Goal: Transaction & Acquisition: Purchase product/service

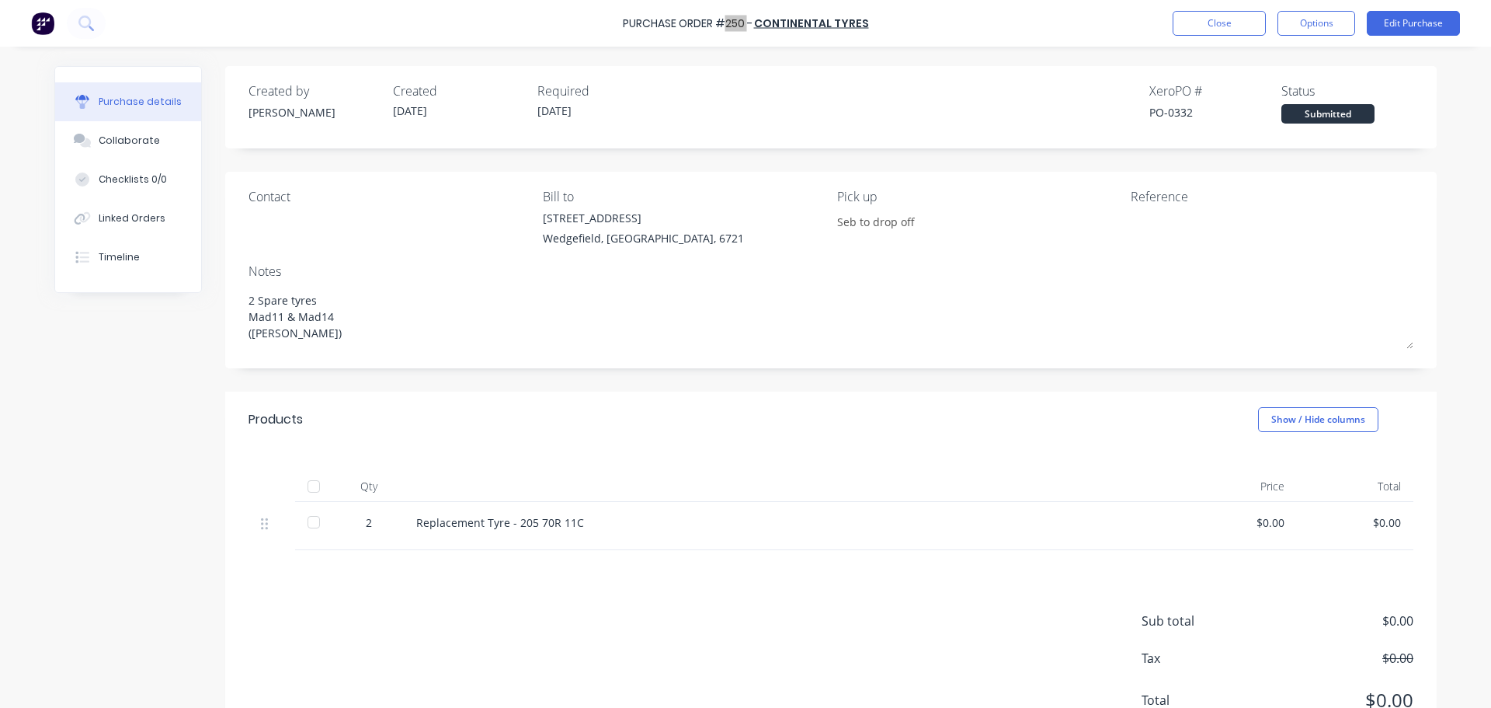
type textarea "x"
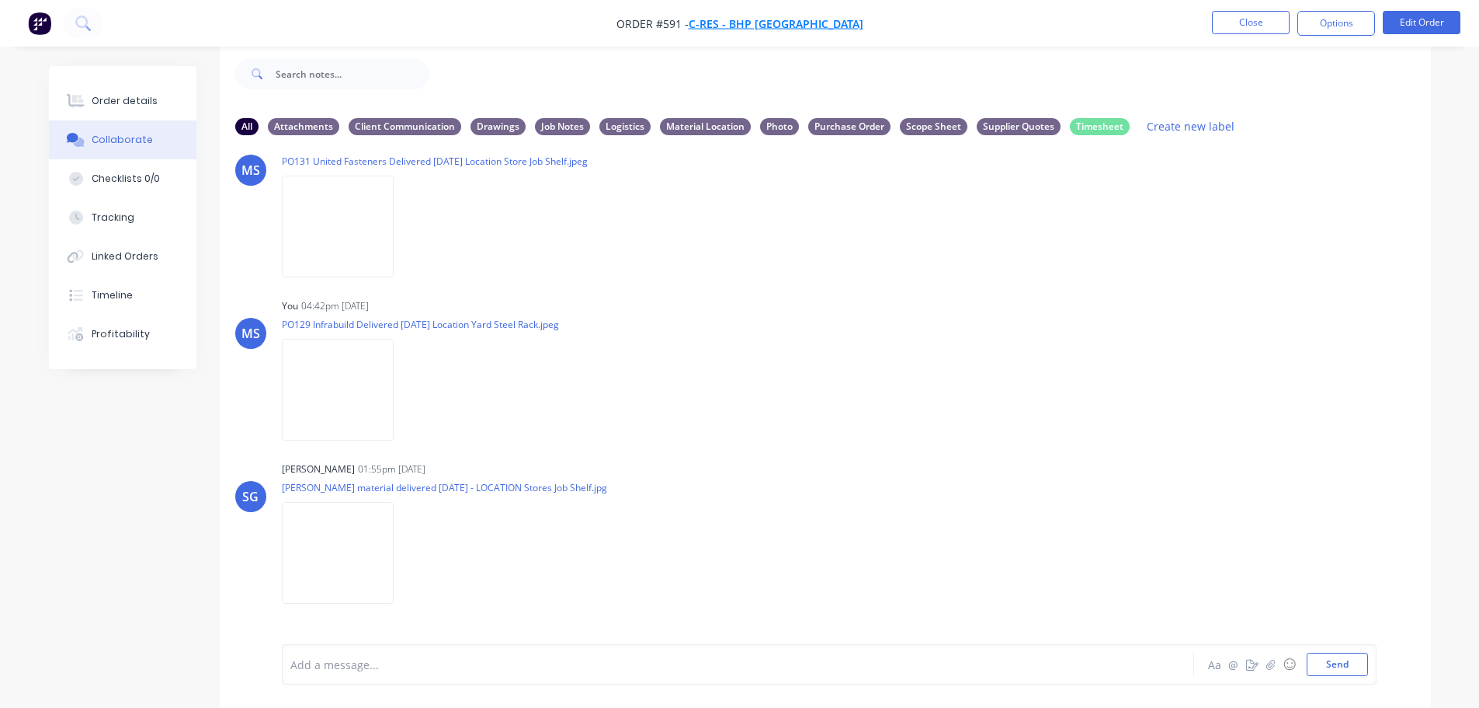
scroll to position [2578, 0]
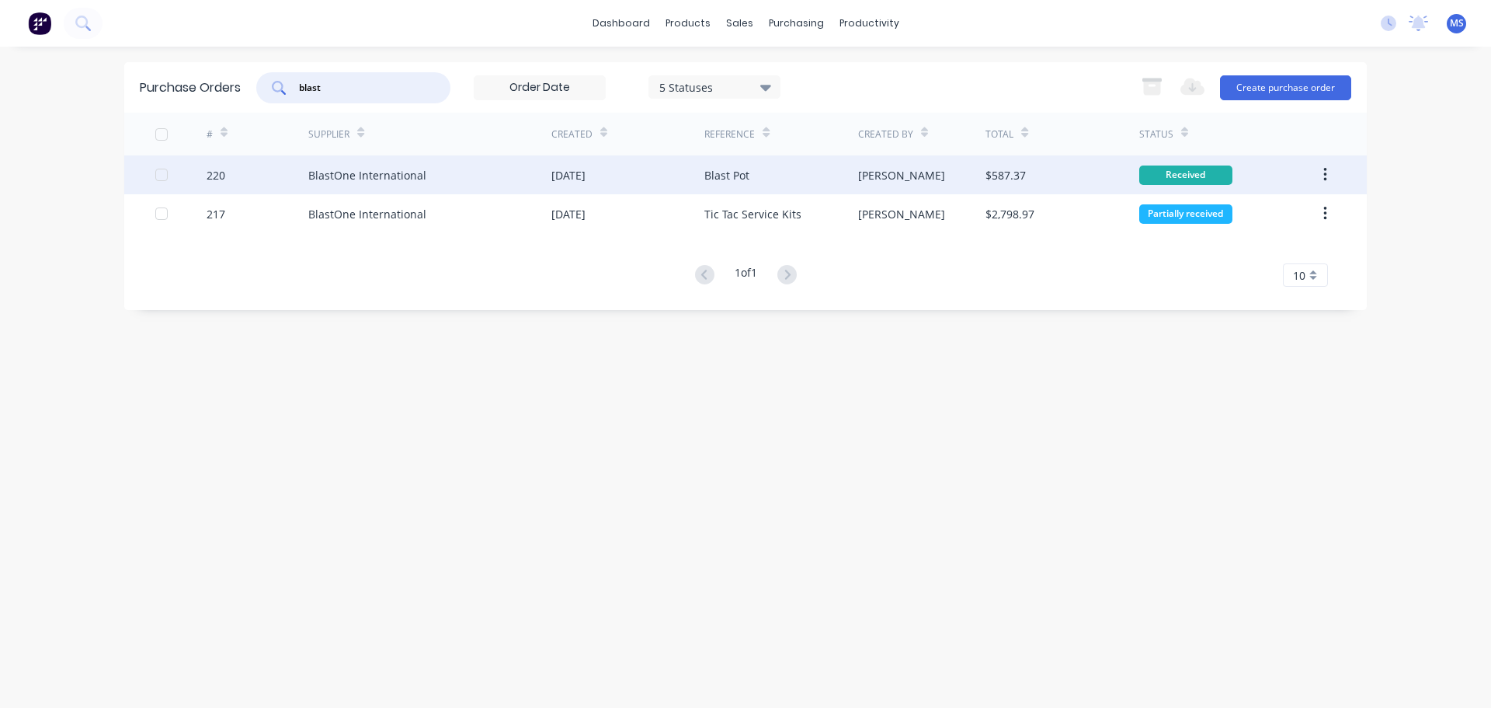
type input "blast"
click at [401, 173] on div "BlastOne International" at bounding box center [367, 175] width 118 height 16
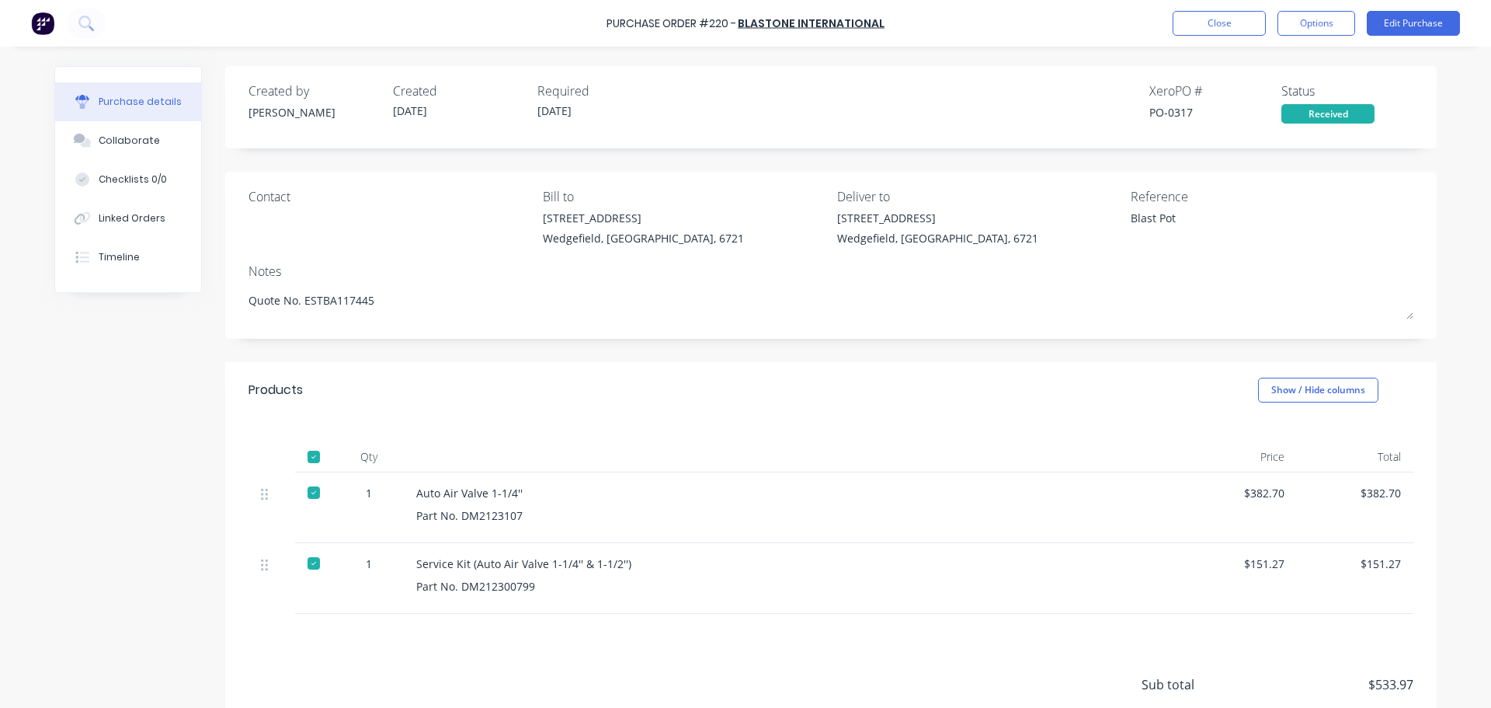
click at [549, 568] on div "Service Kit (Auto Air Valve 1-1/4'' & 1-1/2'')" at bounding box center [792, 563] width 752 height 16
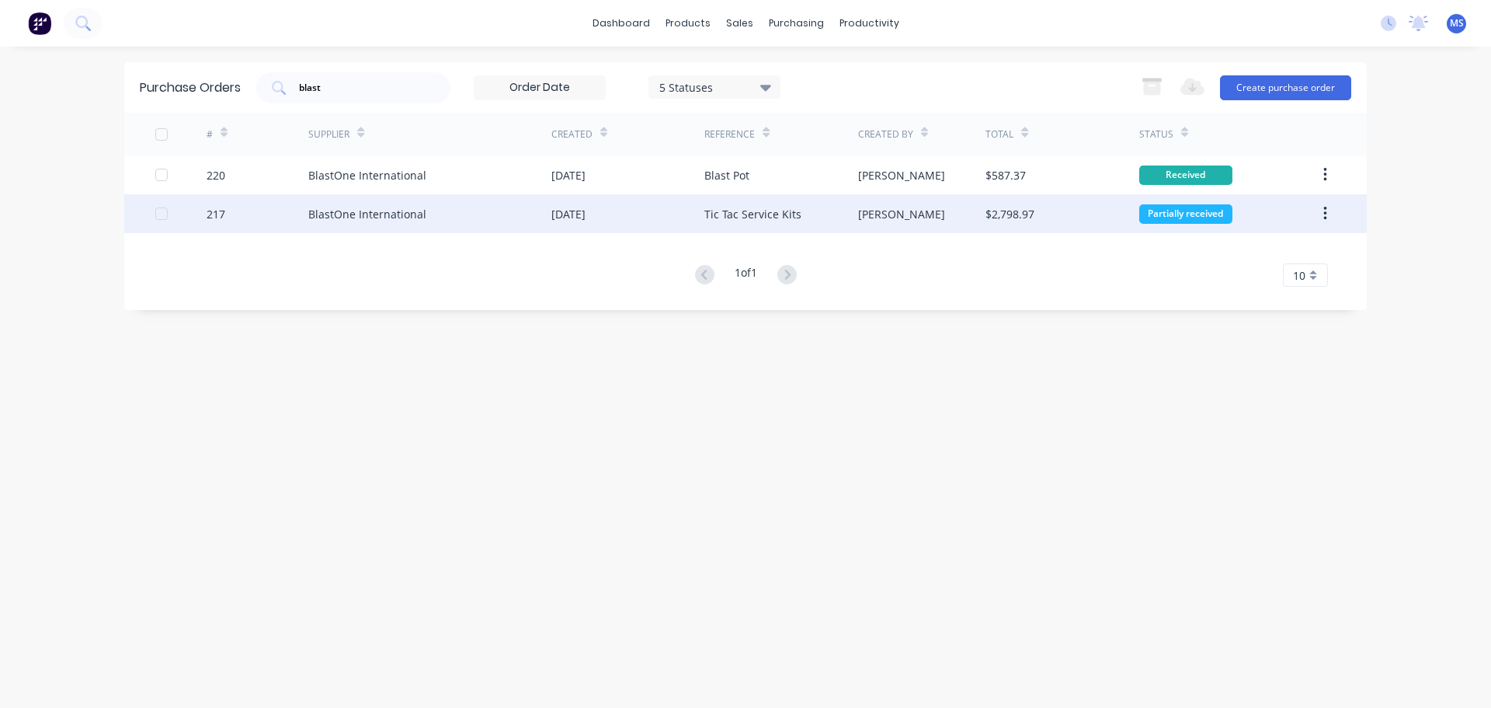
click at [463, 200] on div "BlastOne International" at bounding box center [429, 213] width 243 height 39
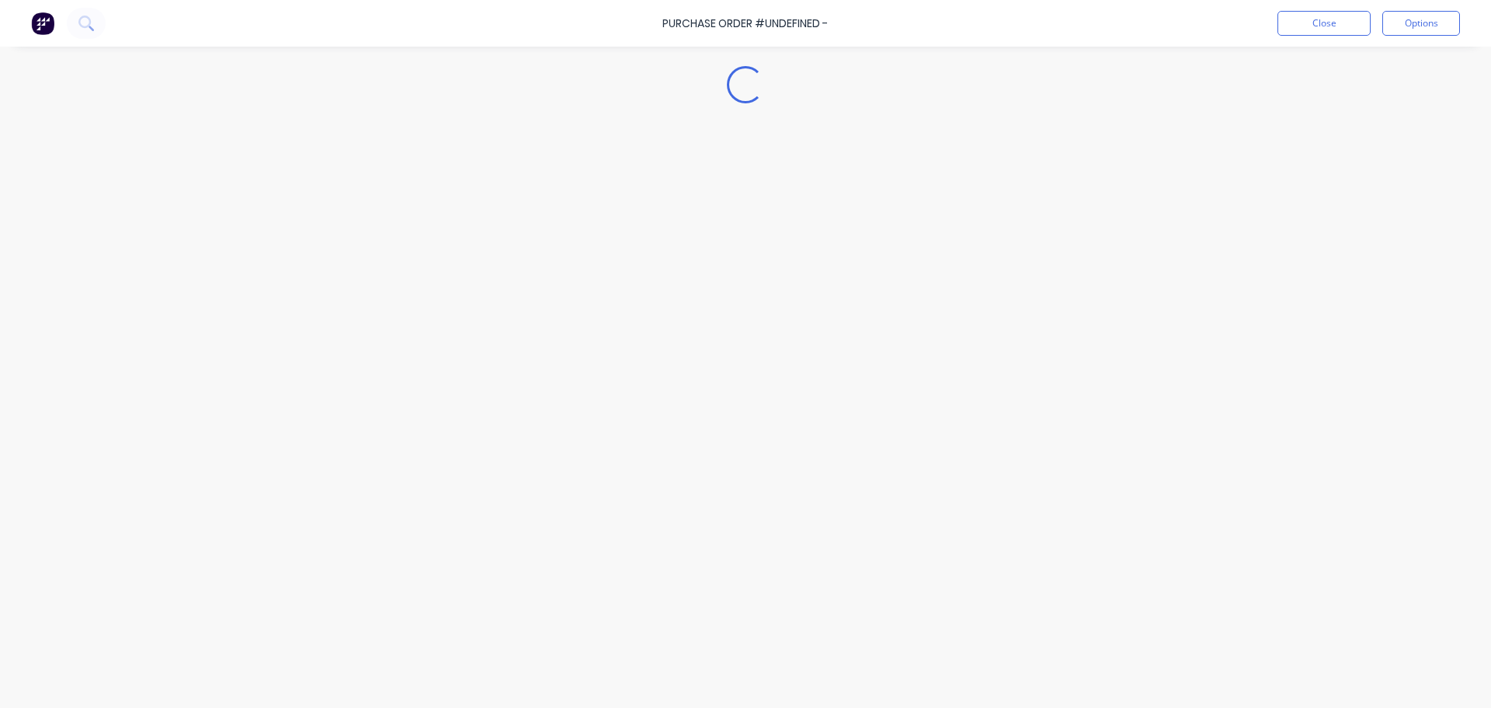
type textarea "x"
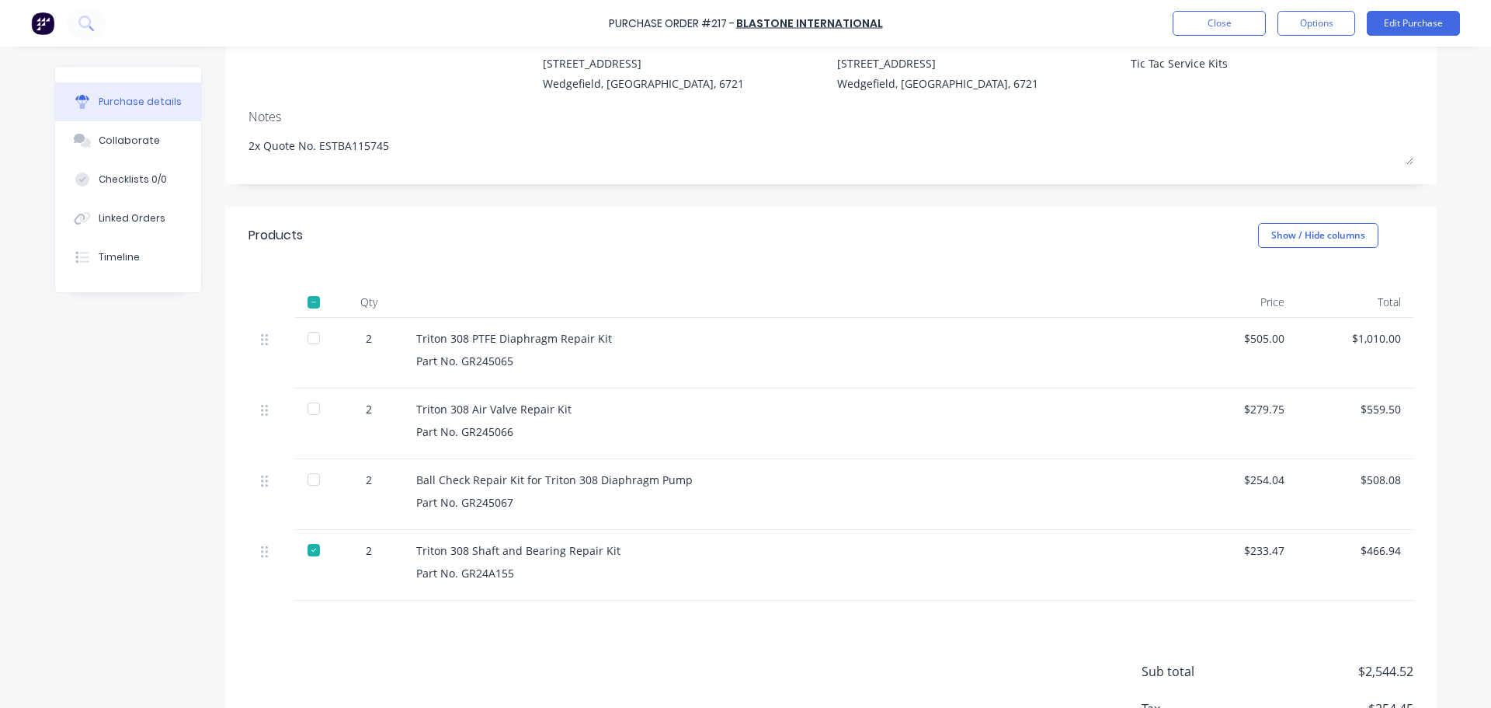
scroll to position [155, 0]
click at [520, 482] on div "Ball Check Repair Kit for Triton 308 Diaphragm Pump" at bounding box center [792, 479] width 752 height 16
click at [505, 410] on div "Triton 308 Air Valve Repair Kit" at bounding box center [792, 408] width 752 height 16
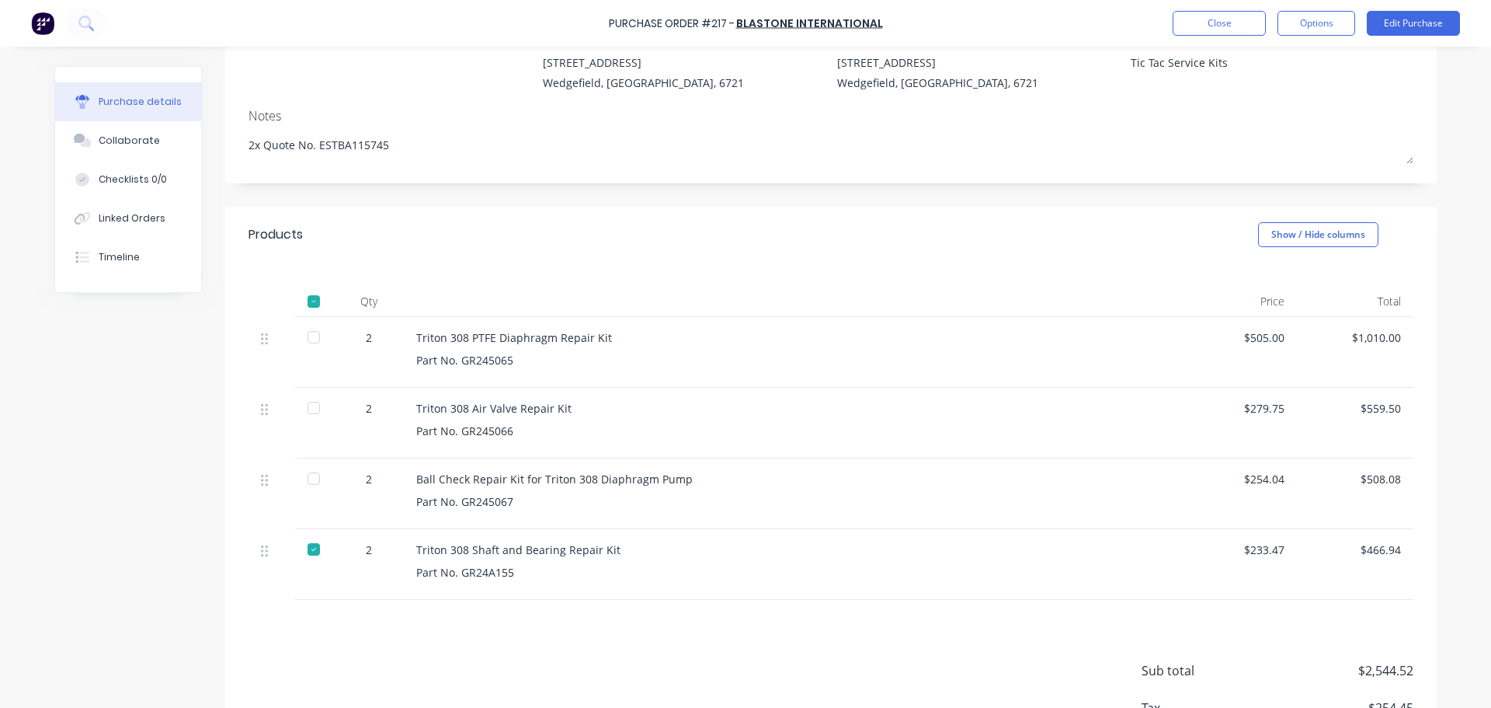
click at [505, 410] on div "Triton 308 Air Valve Repair Kit" at bounding box center [792, 408] width 752 height 16
click at [530, 548] on div "Triton 308 Shaft and Bearing Repair Kit" at bounding box center [792, 549] width 752 height 16
click at [526, 551] on div "Triton 308 Shaft and Bearing Repair Kit" at bounding box center [792, 549] width 752 height 16
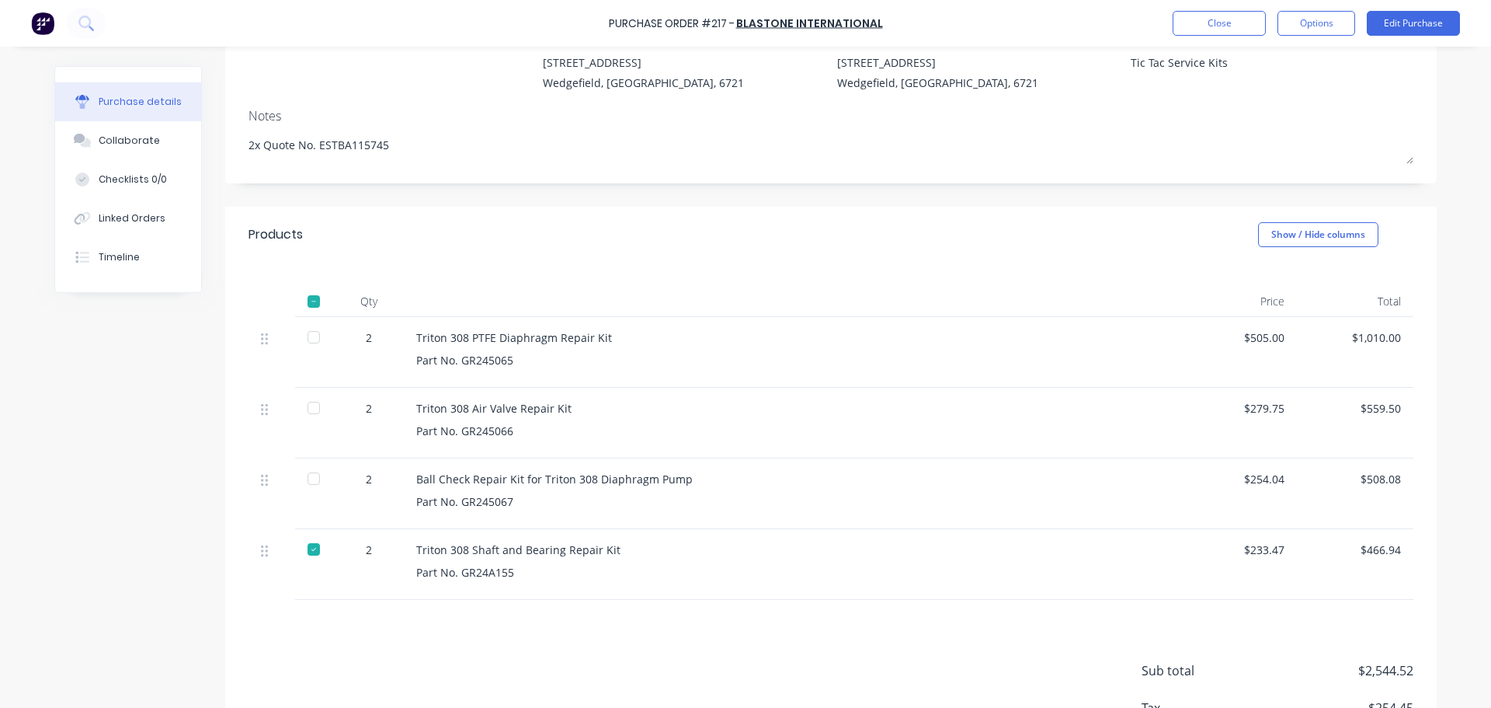
click at [483, 555] on div "Triton 308 Shaft and Bearing Repair Kit" at bounding box center [792, 549] width 752 height 16
click at [478, 557] on div "Triton 308 Shaft and Bearing Repair Kit" at bounding box center [792, 549] width 752 height 16
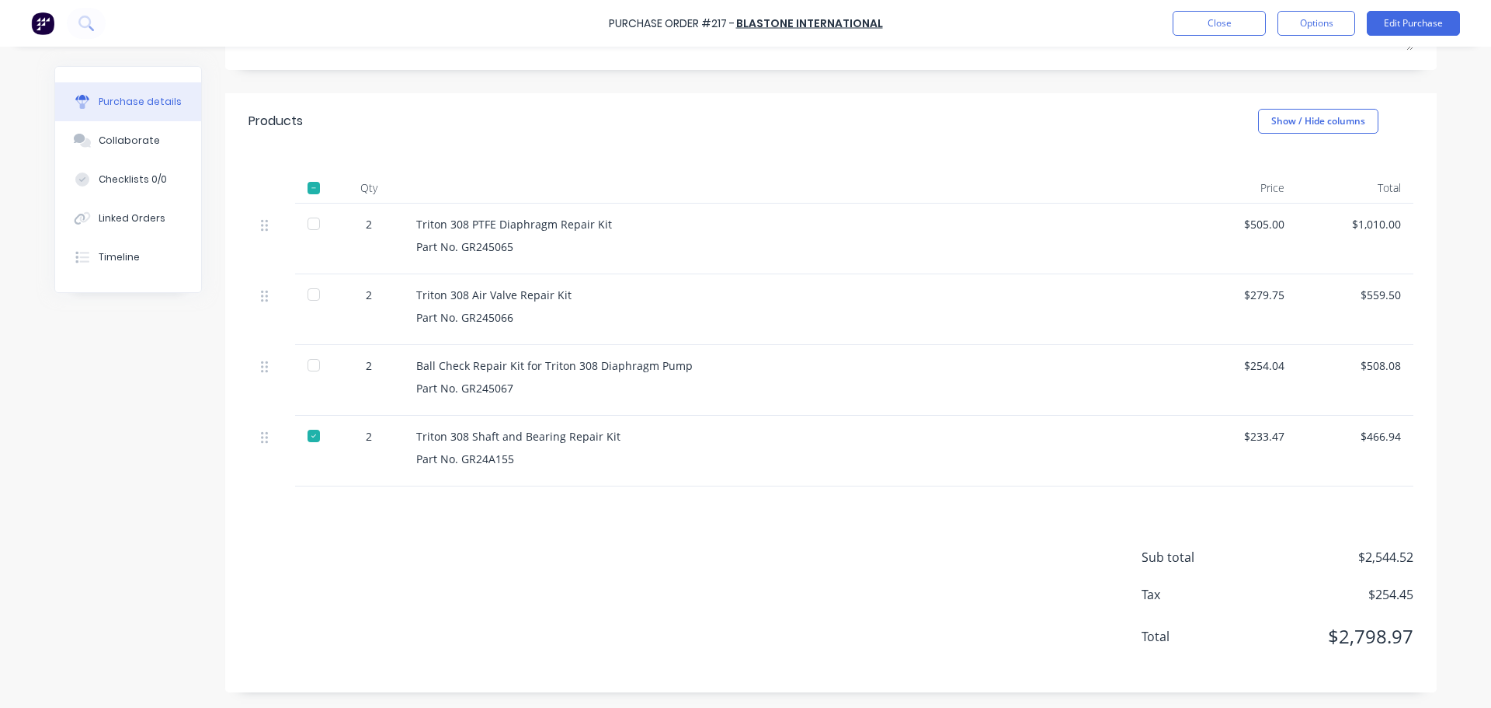
scroll to position [36, 0]
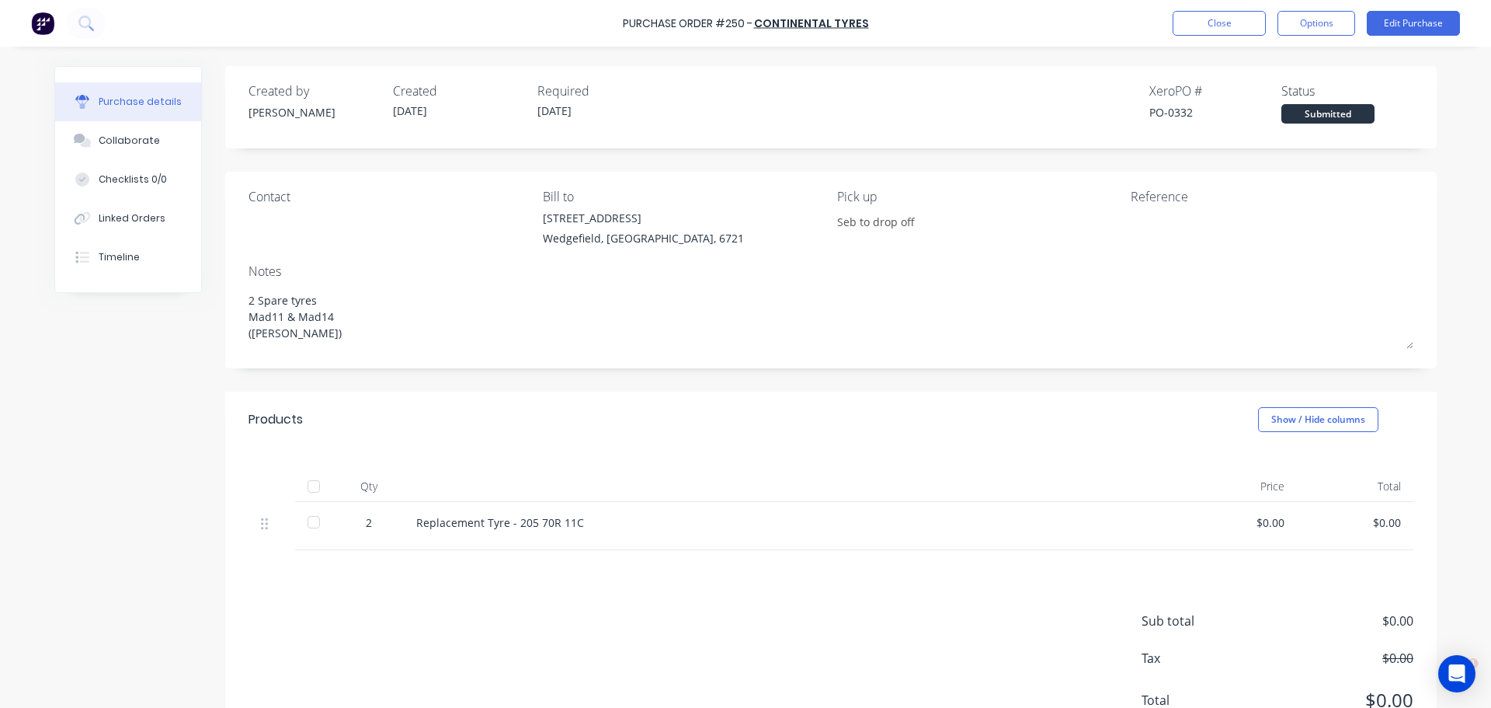
type textarea "x"
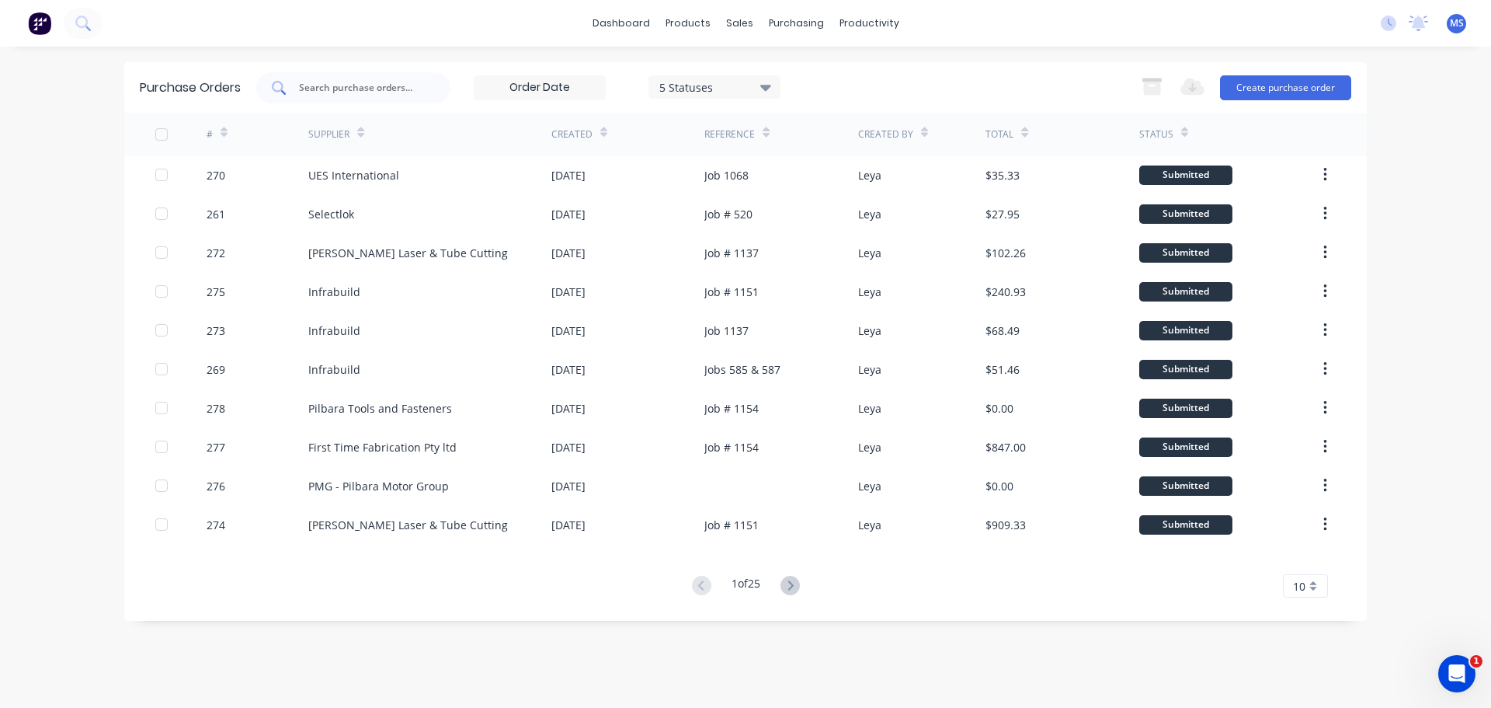
click at [395, 78] on div at bounding box center [353, 87] width 194 height 31
click at [1316, 96] on button "Create purchase order" at bounding box center [1285, 87] width 131 height 25
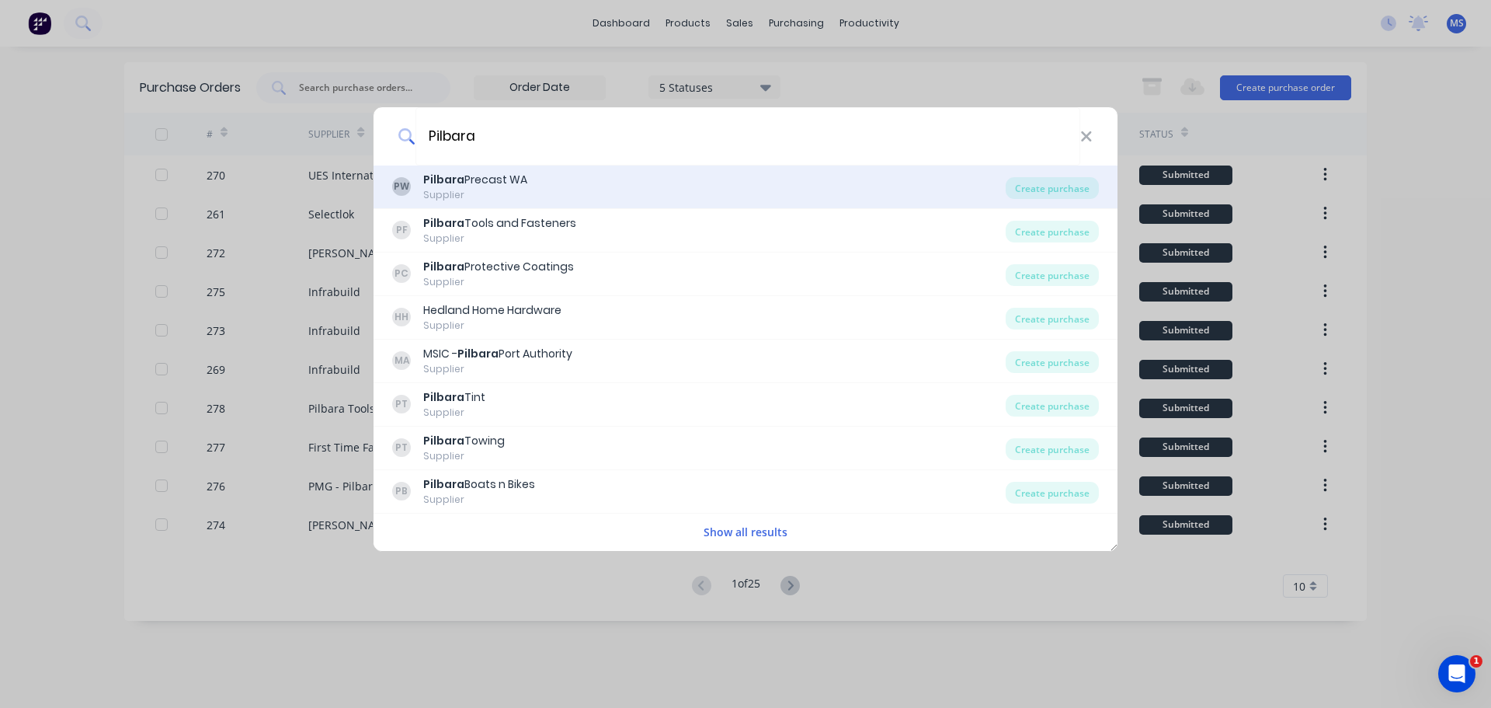
type input "Pilbara t"
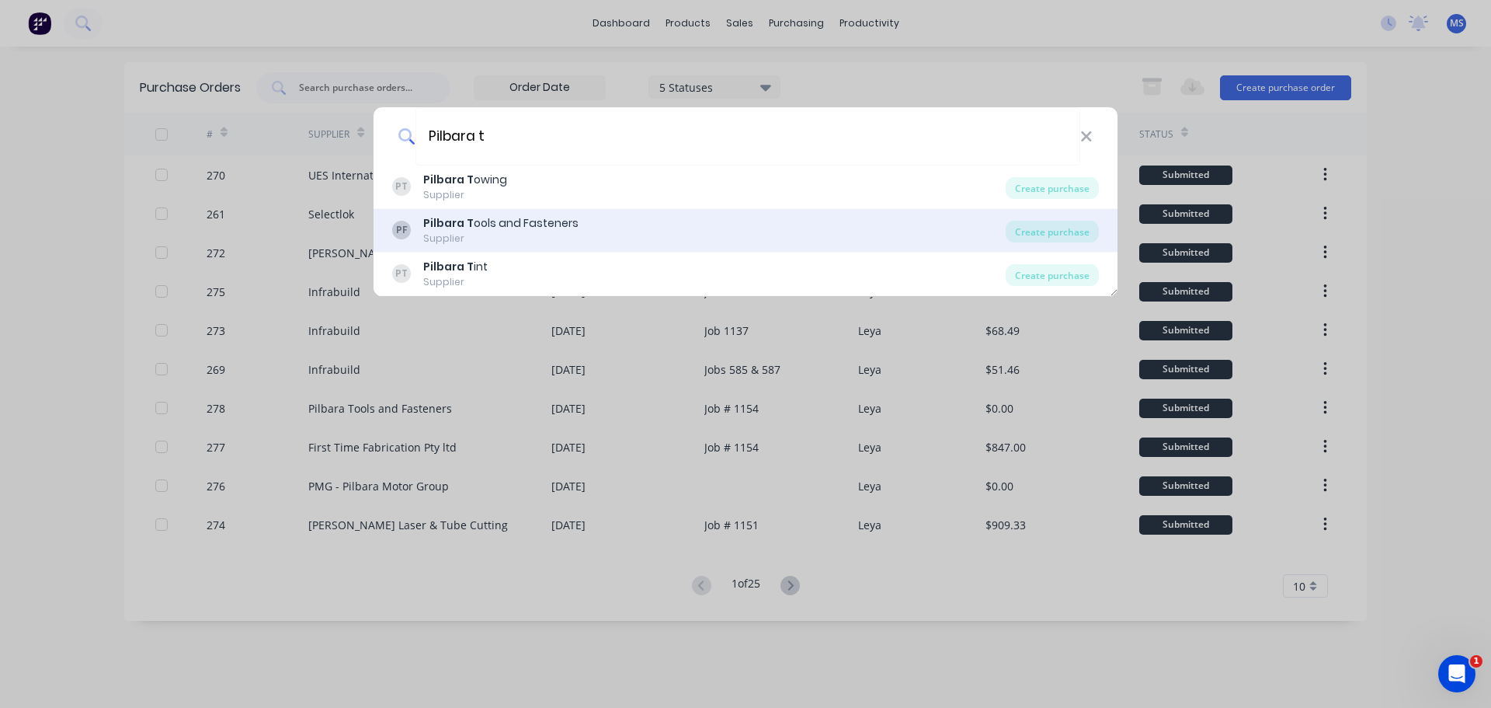
click at [590, 217] on div "PF Pilbara T ools and Fasteners Supplier" at bounding box center [699, 230] width 614 height 30
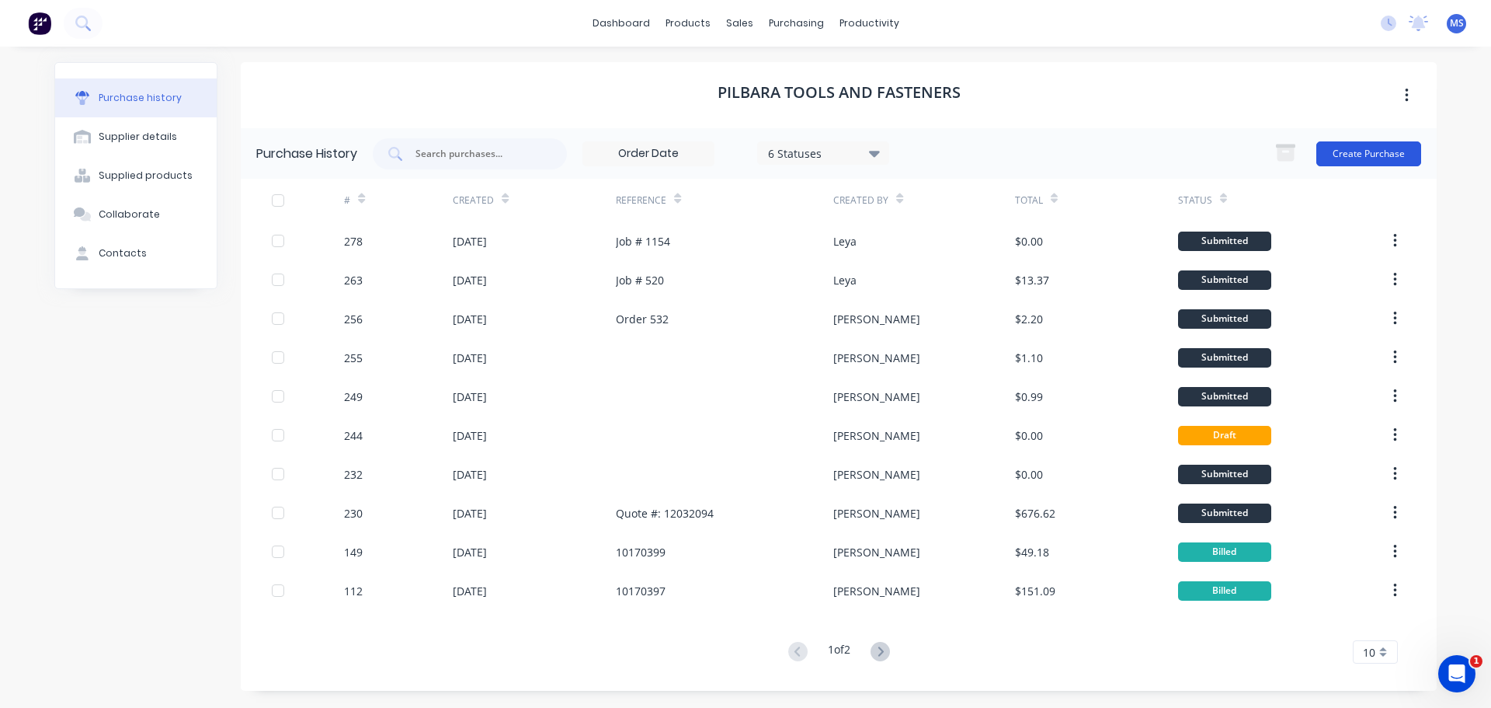
click at [1358, 148] on button "Create Purchase" at bounding box center [1368, 153] width 105 height 25
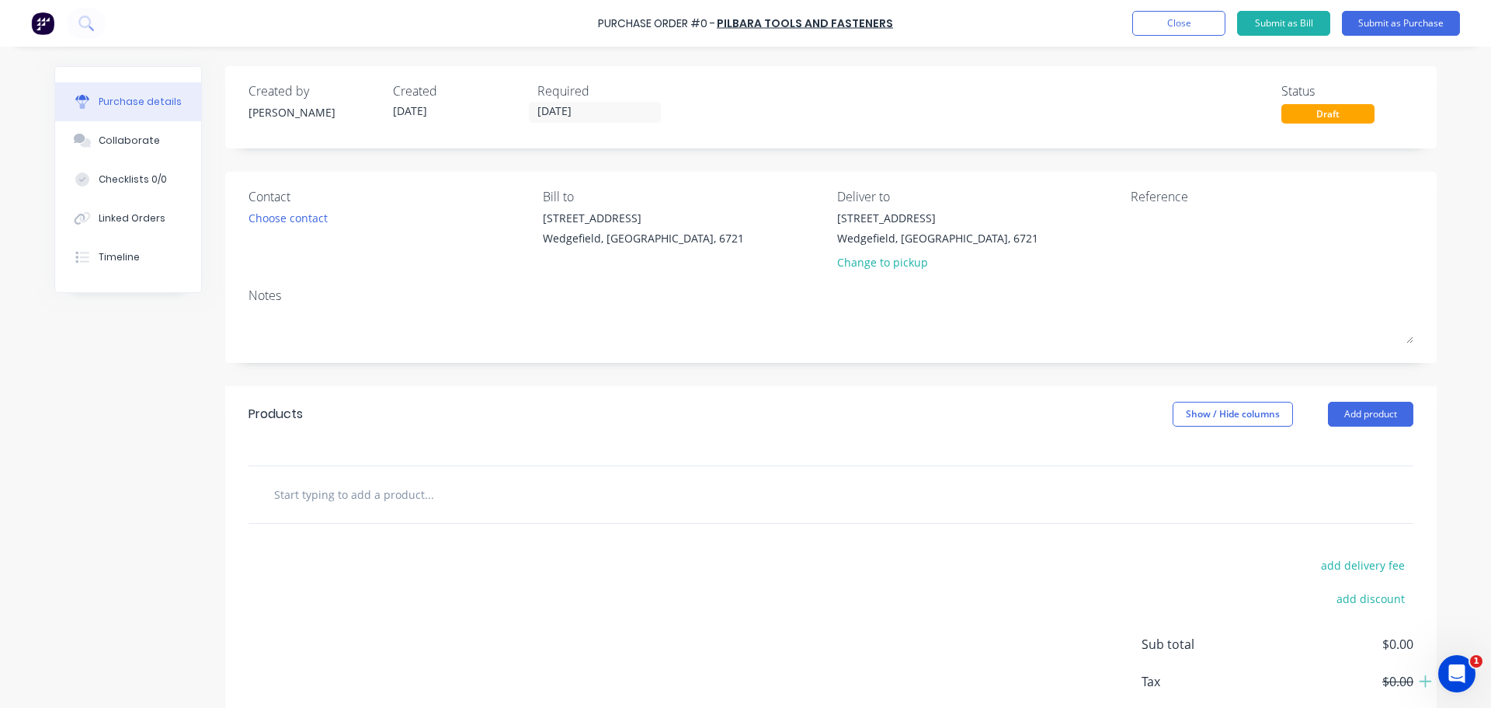
click at [385, 485] on input "text" at bounding box center [428, 493] width 311 height 31
click at [910, 224] on div "[STREET_ADDRESS]" at bounding box center [937, 218] width 201 height 16
click at [867, 270] on div "[STREET_ADDRESS] Change to pickup" at bounding box center [937, 244] width 201 height 68
click at [868, 269] on div "Change to pickup" at bounding box center [937, 262] width 201 height 16
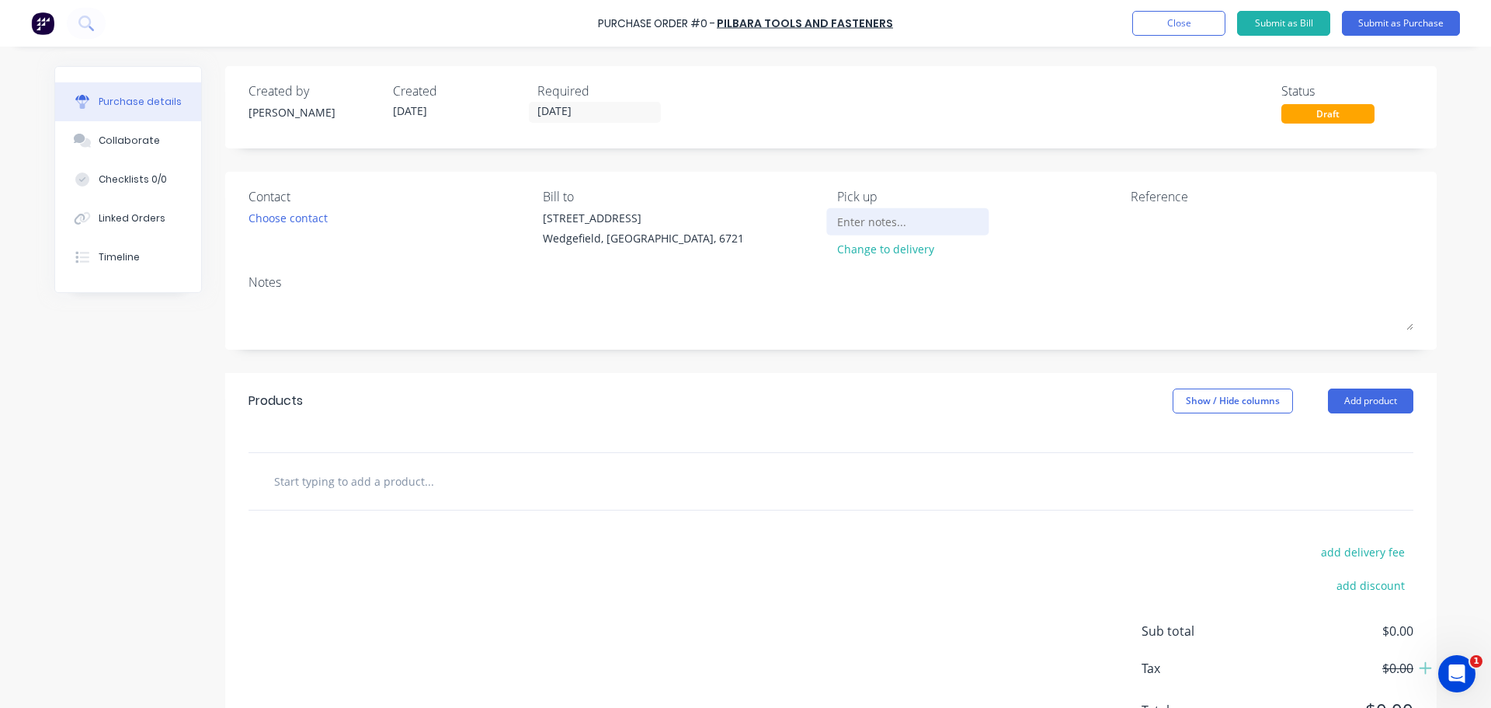
click at [855, 233] on div at bounding box center [907, 221] width 141 height 23
click at [981, 220] on div "Change to delivery" at bounding box center [978, 237] width 283 height 55
click at [934, 217] on input at bounding box center [907, 221] width 141 height 23
type input "Geordie to collect"
click at [600, 264] on div "Bill to [STREET_ADDRESS]" at bounding box center [684, 226] width 283 height 78
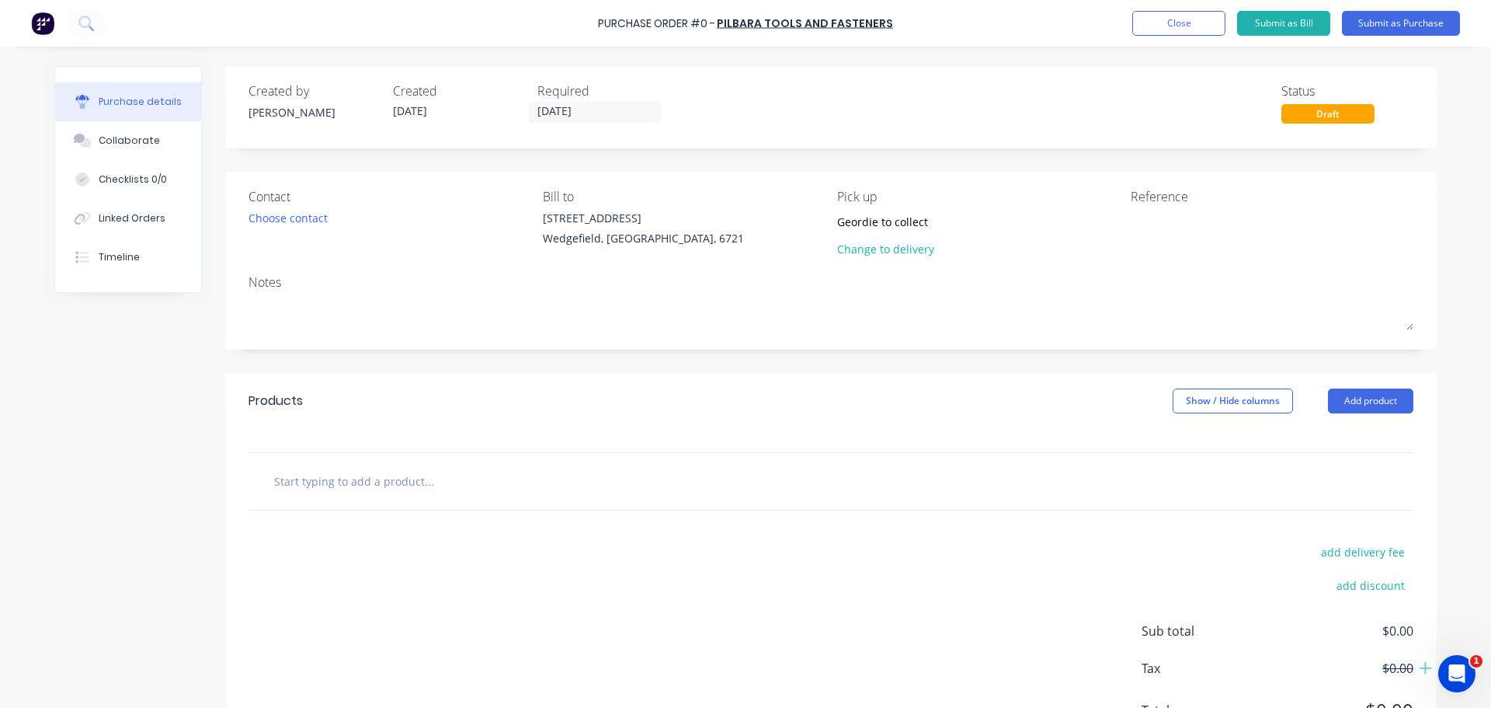
click at [391, 472] on input "text" at bounding box center [428, 480] width 311 height 31
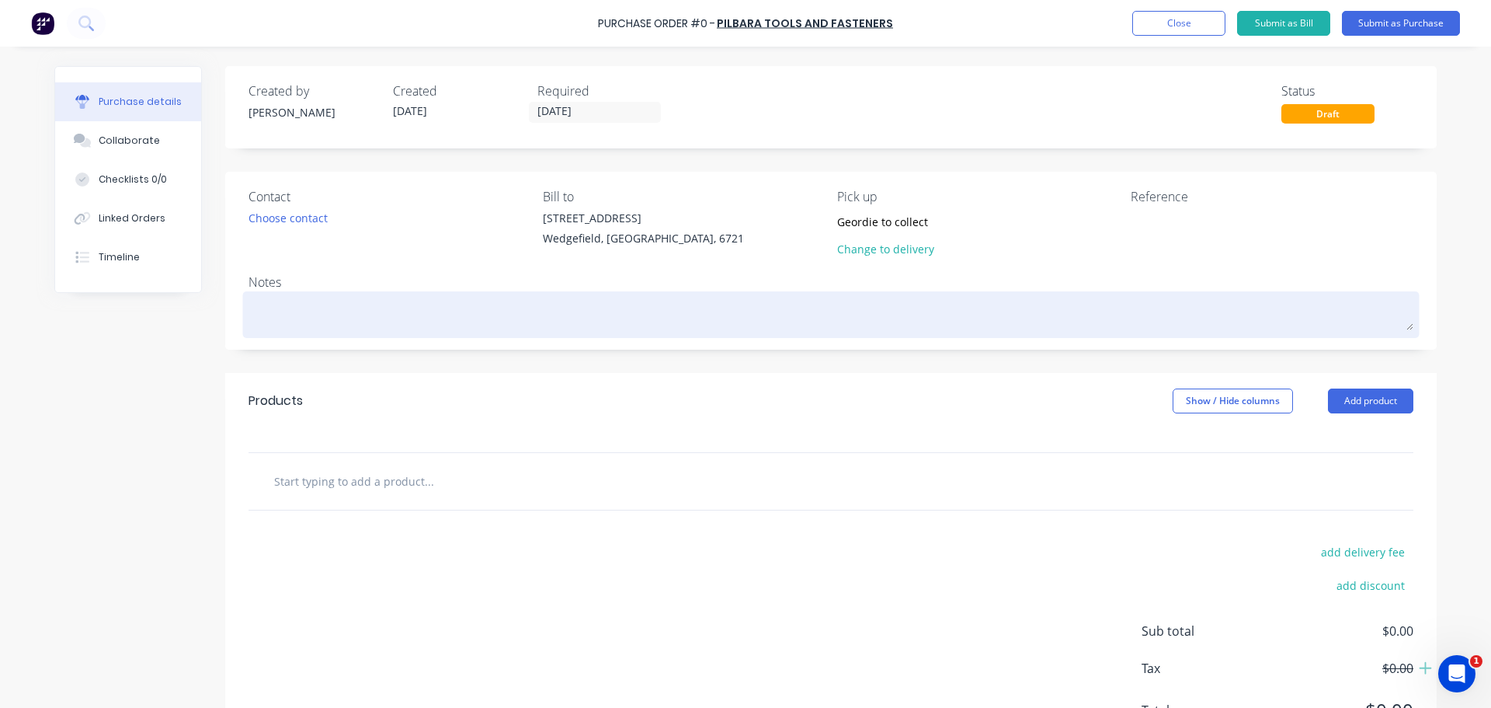
click at [342, 322] on textarea at bounding box center [831, 312] width 1165 height 35
type textarea "x"
type textarea "R"
type textarea "x"
type textarea "Re"
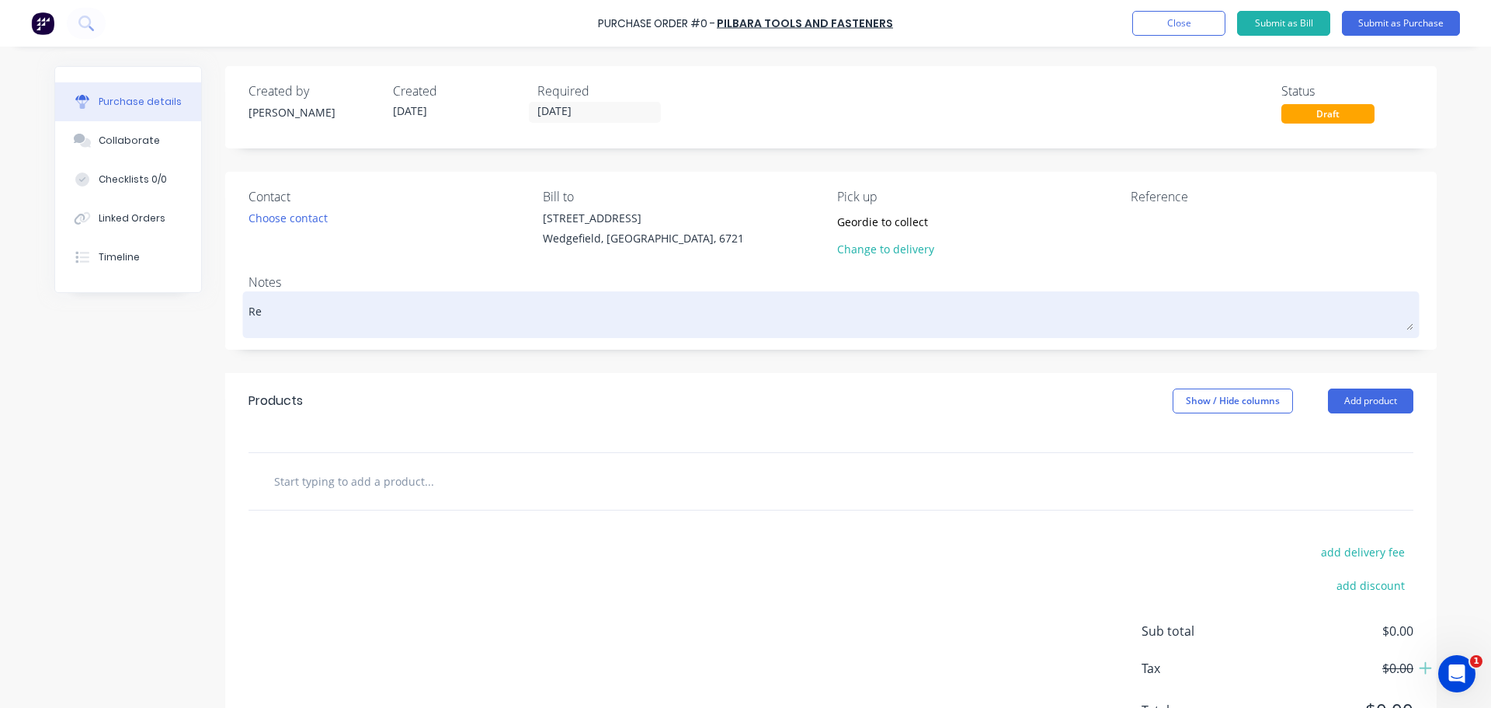
type textarea "x"
type textarea "Req"
type textarea "x"
type textarea "Requ"
type textarea "x"
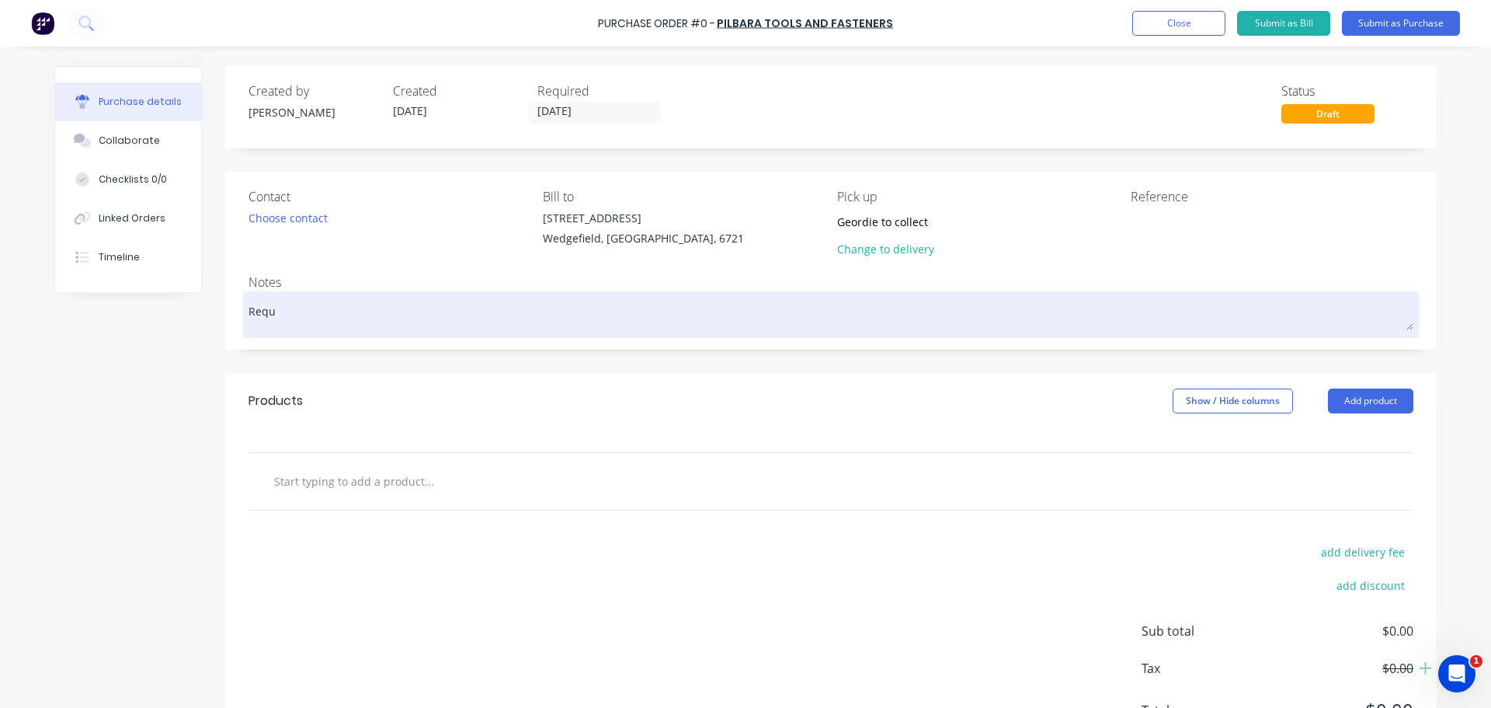
type textarea "Reque"
type textarea "x"
type textarea "Reques"
type textarea "x"
type textarea "Requeste"
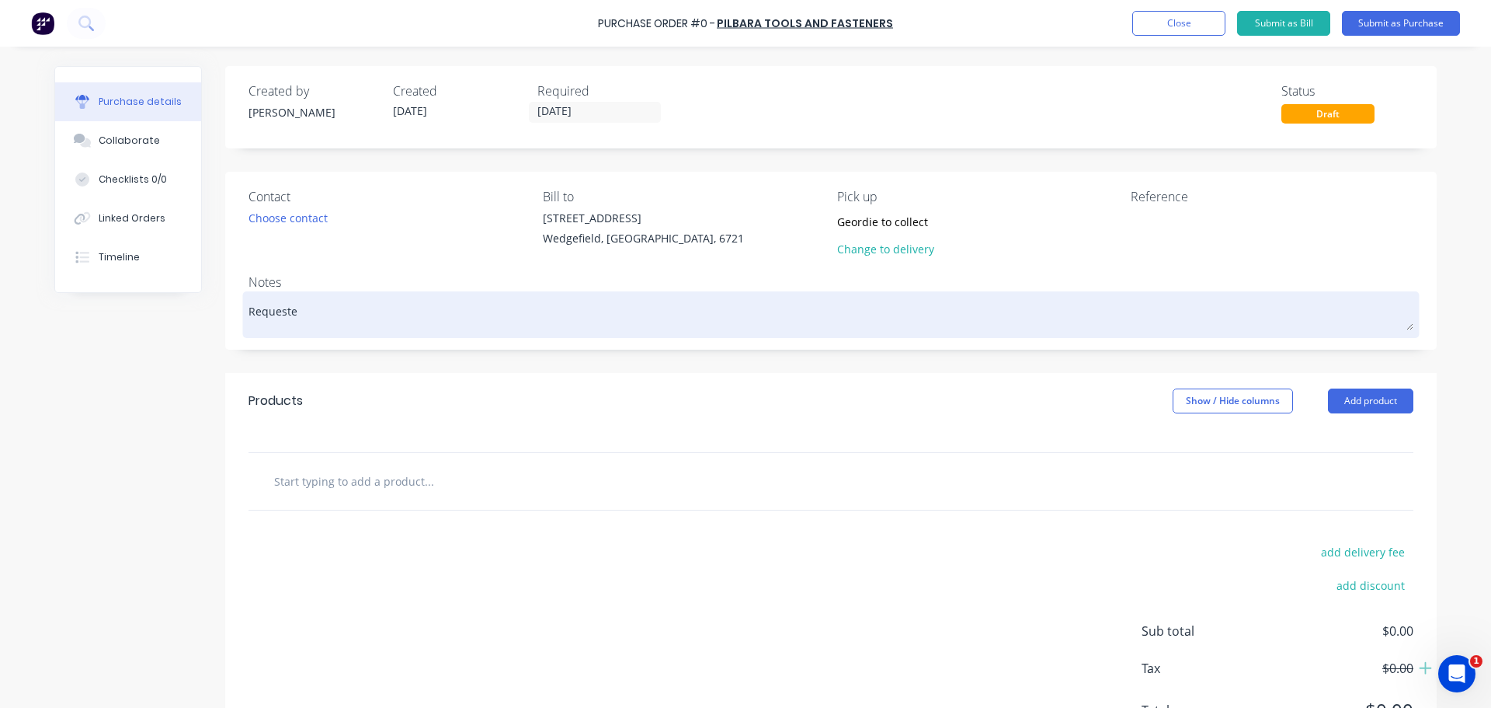
type textarea "x"
type textarea "Requested"
type textarea "x"
type textarea "Requested"
type textarea "x"
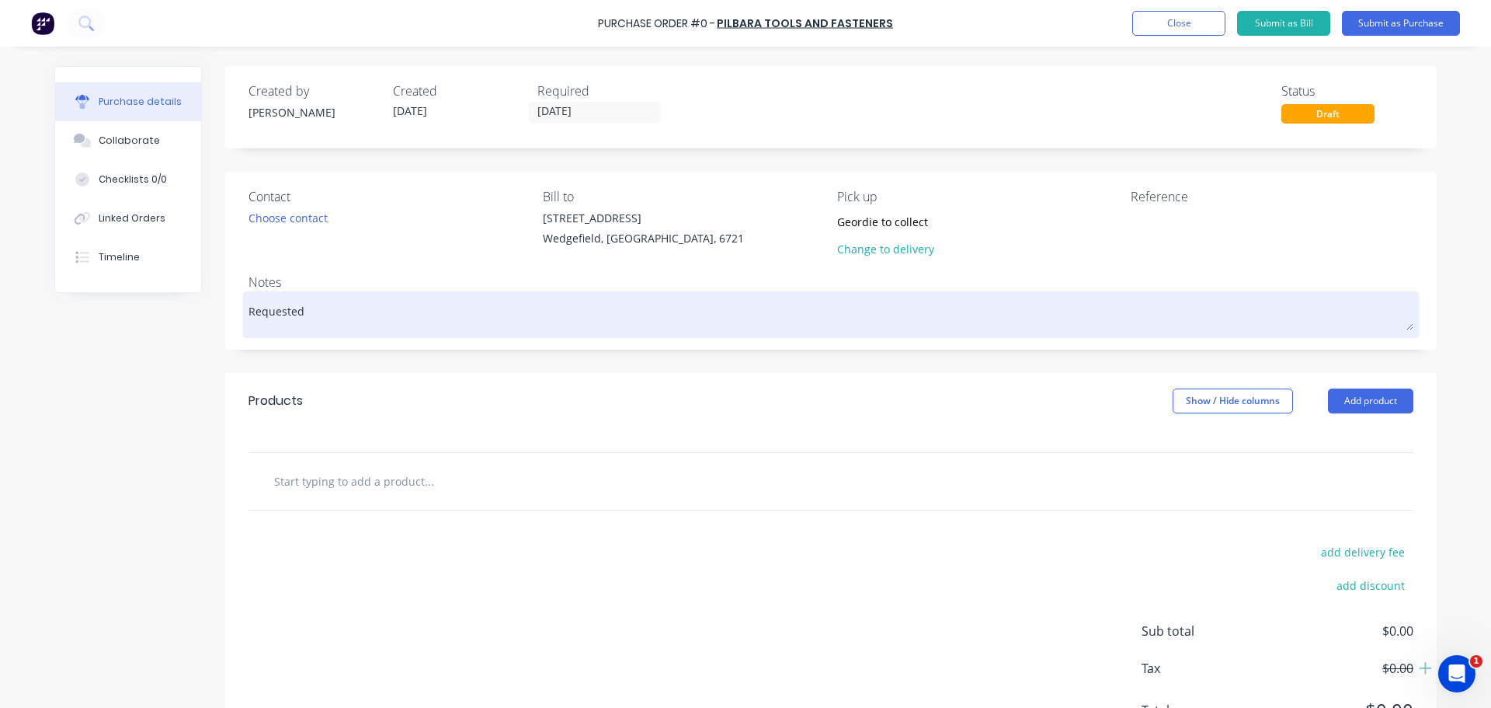
type textarea "Requested b"
type textarea "x"
type textarea "Requested by"
type textarea "x"
type textarea "Requested by"
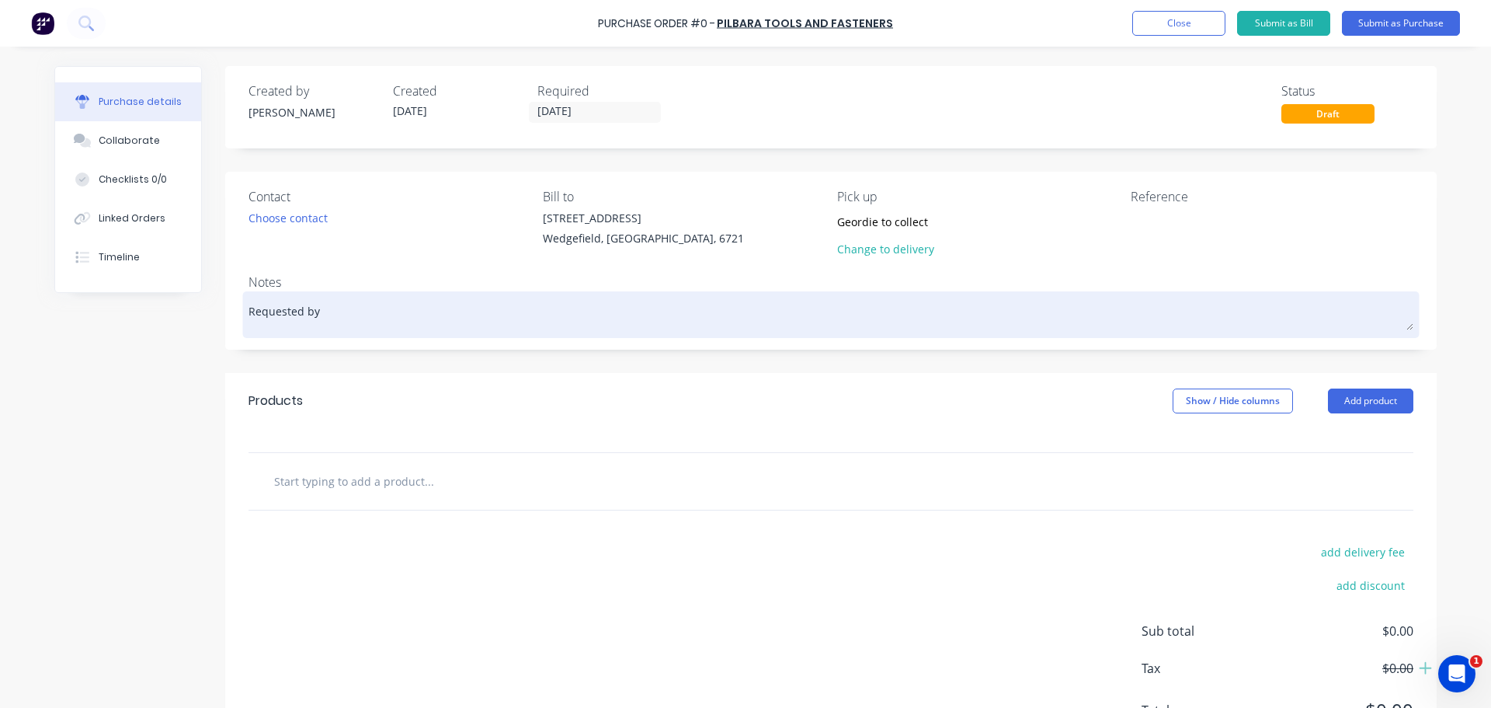
type textarea "x"
type textarea "Requested by J"
type textarea "x"
type textarea "Requested by [PERSON_NAME]"
type textarea "x"
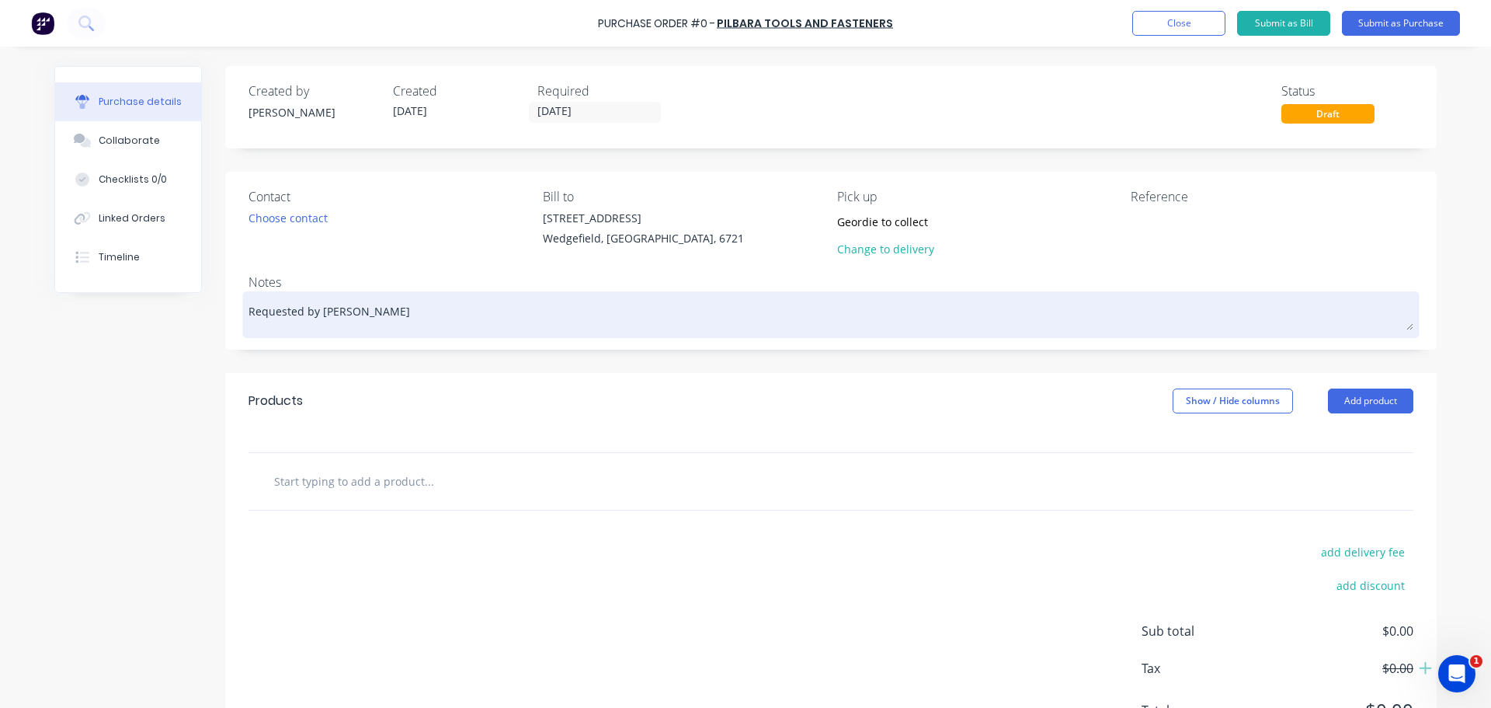
type textarea "Requested by Jus"
type textarea "x"
type textarea "Requested by Just"
type textarea "x"
type textarea "Requested by [PERSON_NAME]"
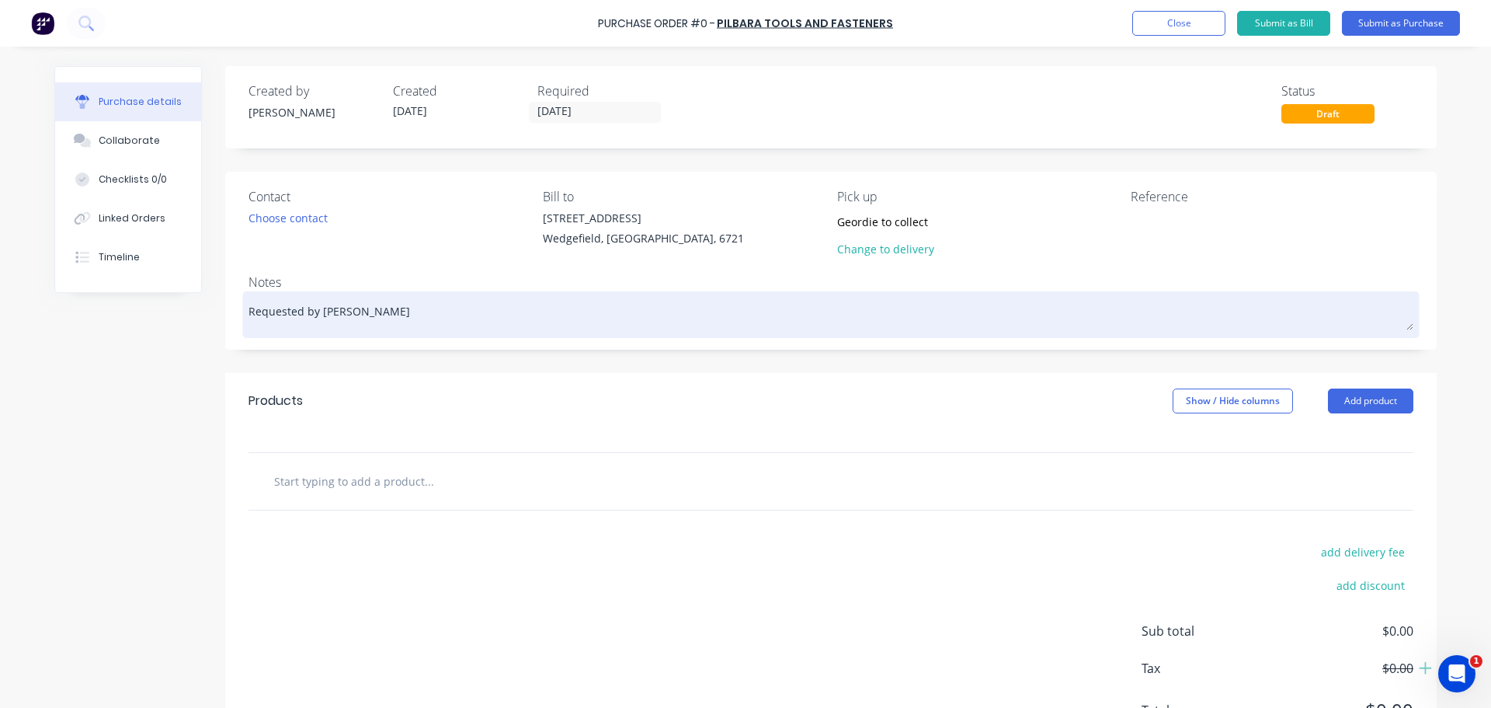
type textarea "x"
type textarea "Requested by [PERSON_NAME]"
type textarea "x"
type textarea "Requested by [PERSON_NAME]"
type textarea "x"
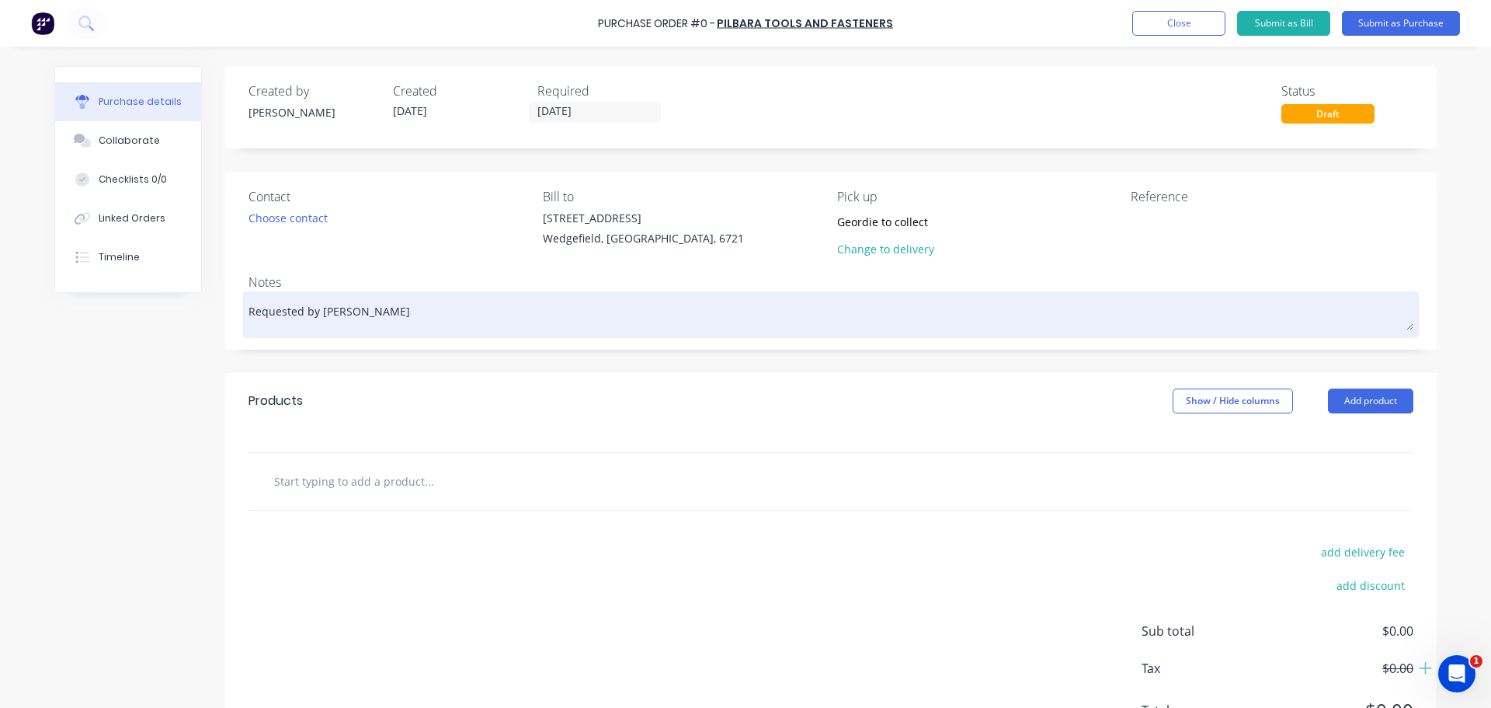
type textarea "Requested by [PERSON_NAME] -"
type textarea "x"
type textarea "Requested by [PERSON_NAME] -"
type textarea "x"
type textarea "Requested by [PERSON_NAME]"
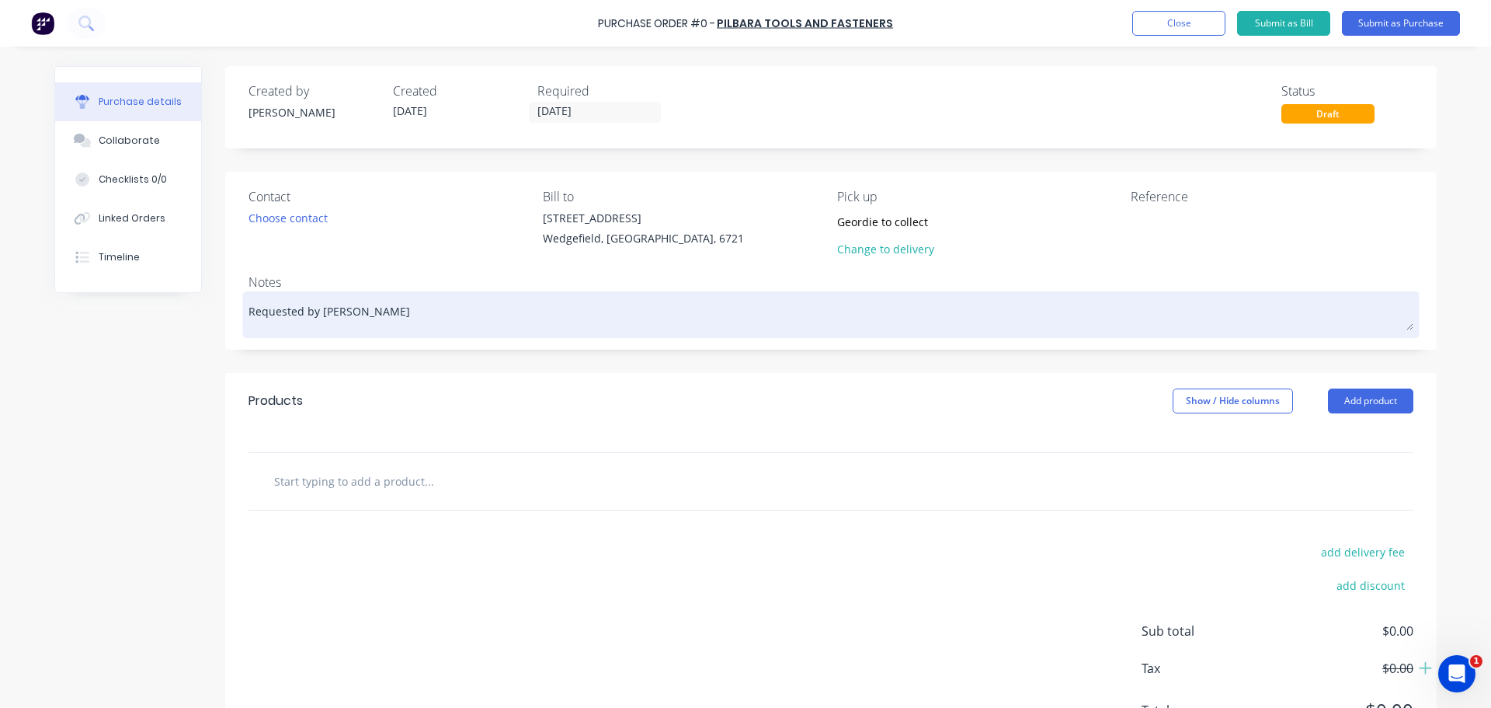
type textarea "x"
type textarea "Requested by [PERSON_NAME]"
type textarea "x"
type textarea "Requested by [PERSON_NAME]"
type textarea "x"
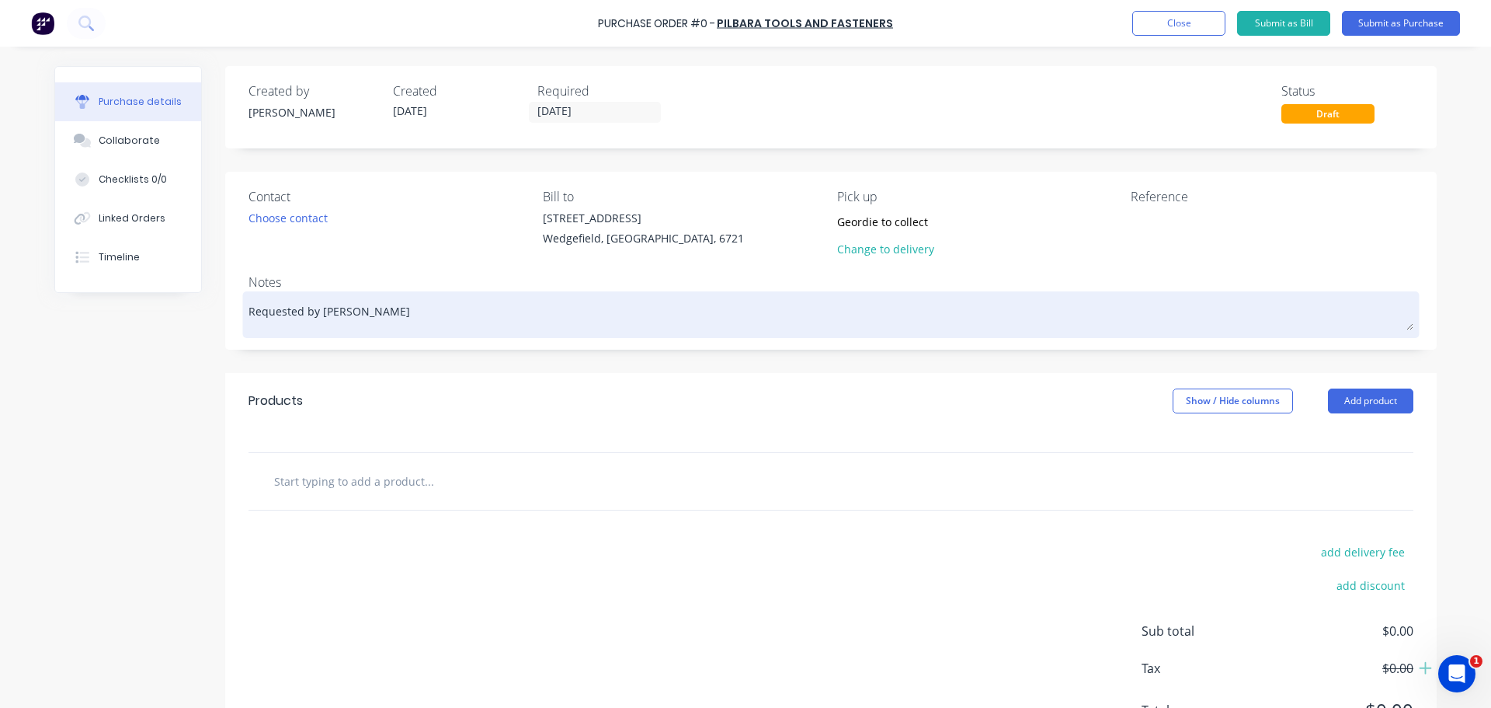
type textarea "Requested by [PERSON_NAME]"
type textarea "x"
type textarea "Requested by [PERSON_NAME]"
type textarea "x"
type textarea "Requested by [PERSON_NAME] f"
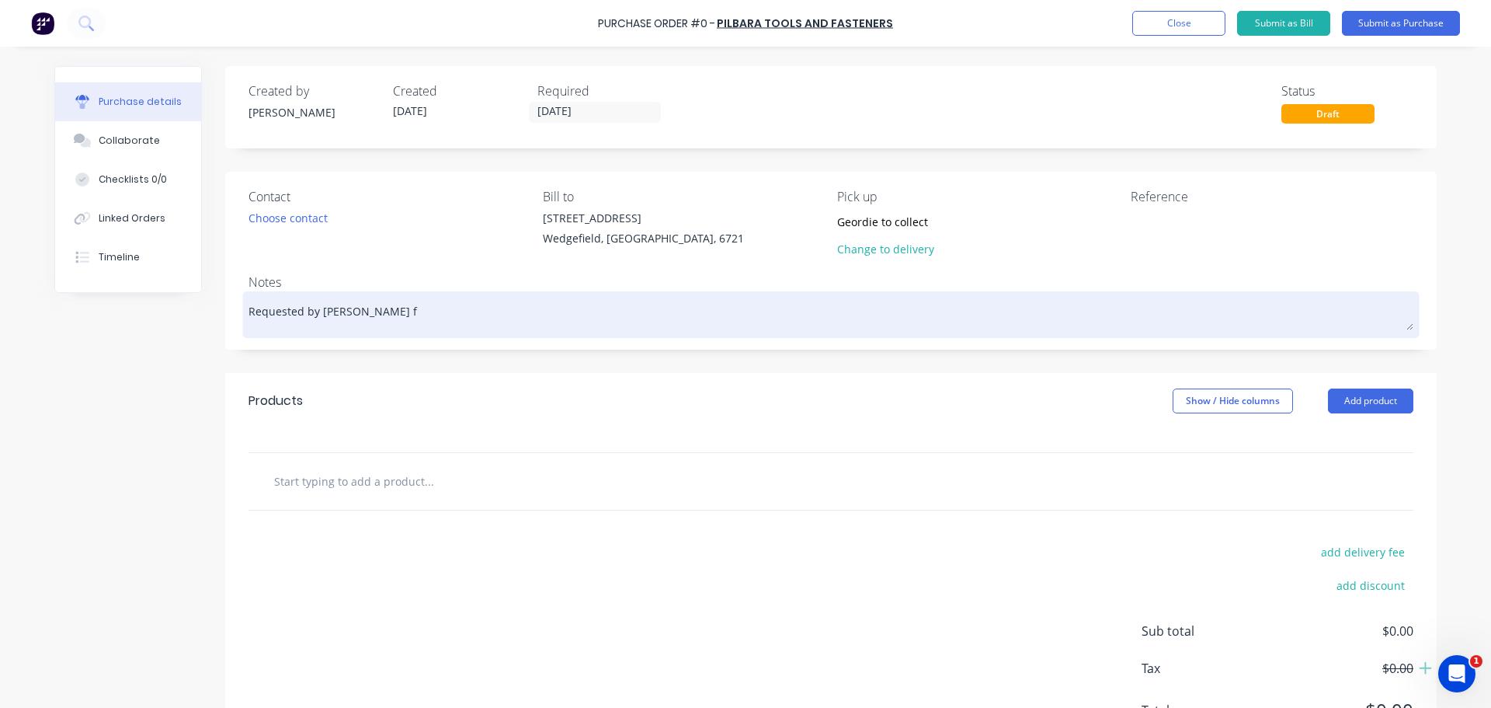
type textarea "x"
type textarea "Requested by [PERSON_NAME] fo"
type textarea "x"
type textarea "Requested by [PERSON_NAME] for"
type textarea "x"
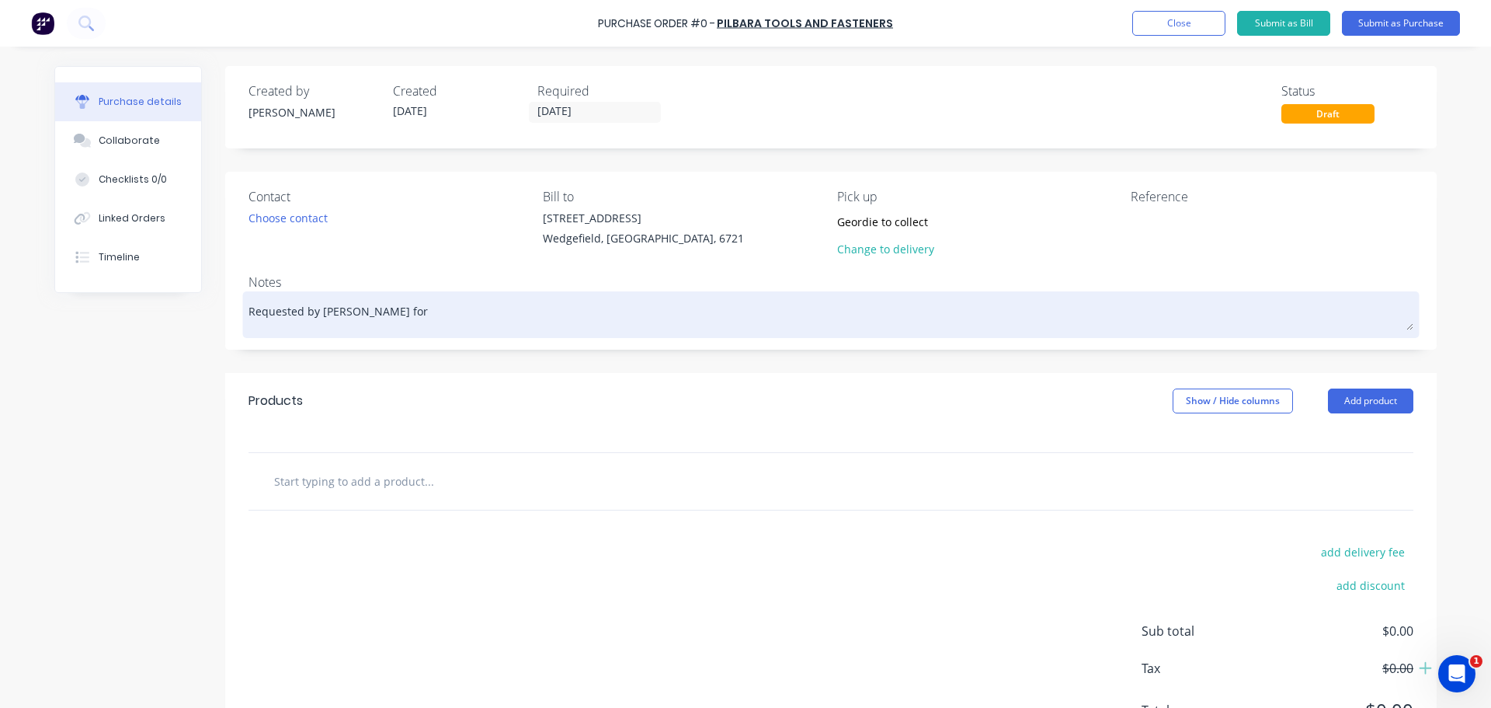
type textarea "Requested by [PERSON_NAME] for"
type textarea "x"
type textarea "Requested by [PERSON_NAME] for n"
type textarea "x"
type textarea "Requested by [PERSON_NAME] for ne"
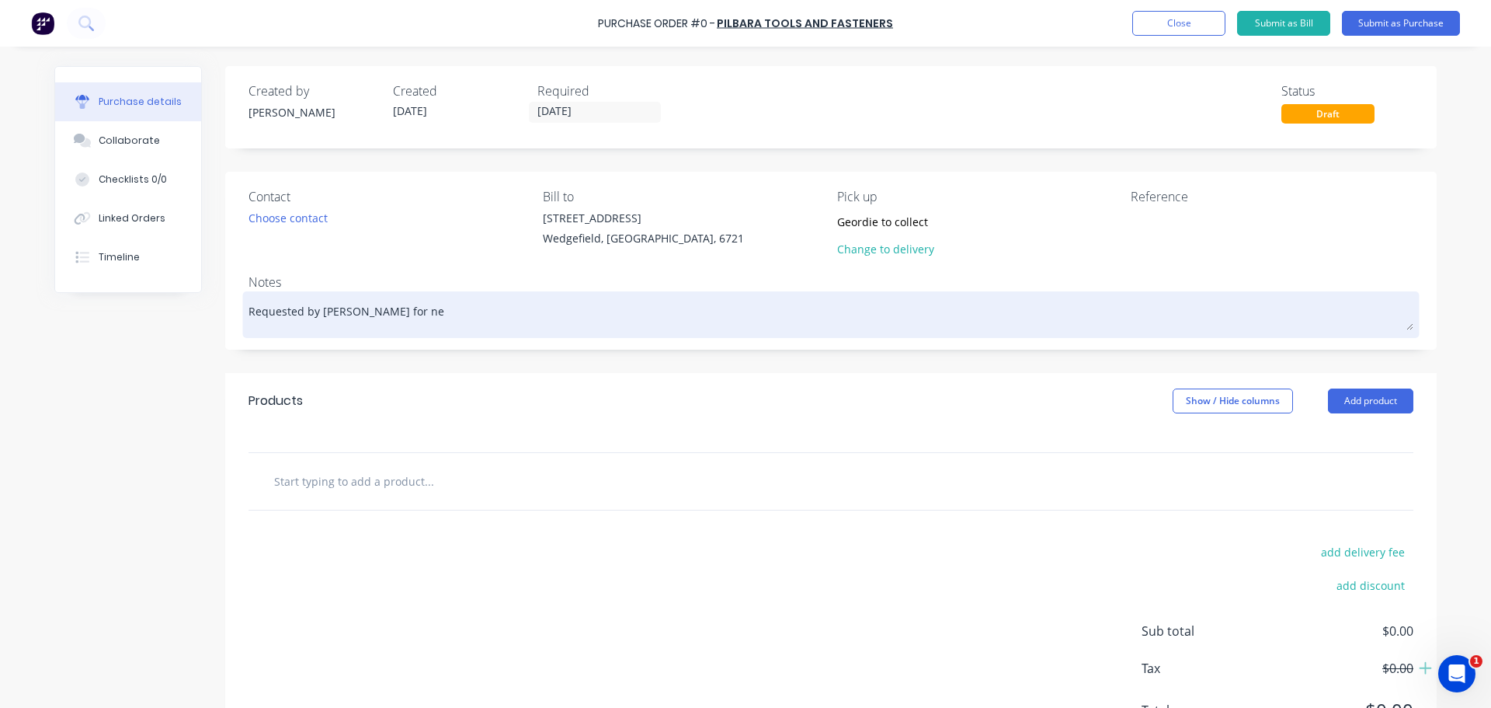
type textarea "x"
type textarea "Requested by [PERSON_NAME] for new"
type textarea "x"
type textarea "Requested by [PERSON_NAME] for new s"
type textarea "x"
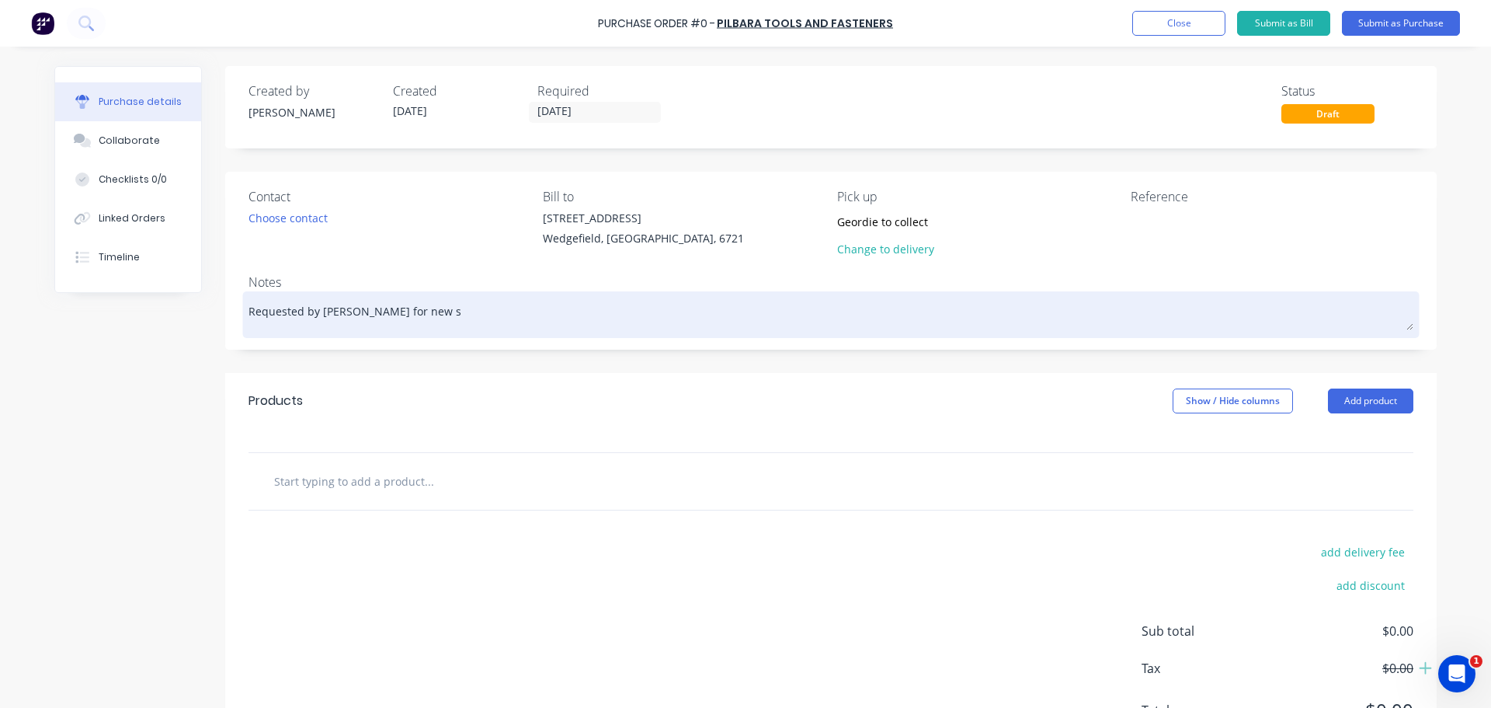
type textarea "Requested by [PERSON_NAME] for new st"
type textarea "x"
type textarea "Requested by [PERSON_NAME] for new sta"
type textarea "x"
type textarea "Requested by [PERSON_NAME] for new star"
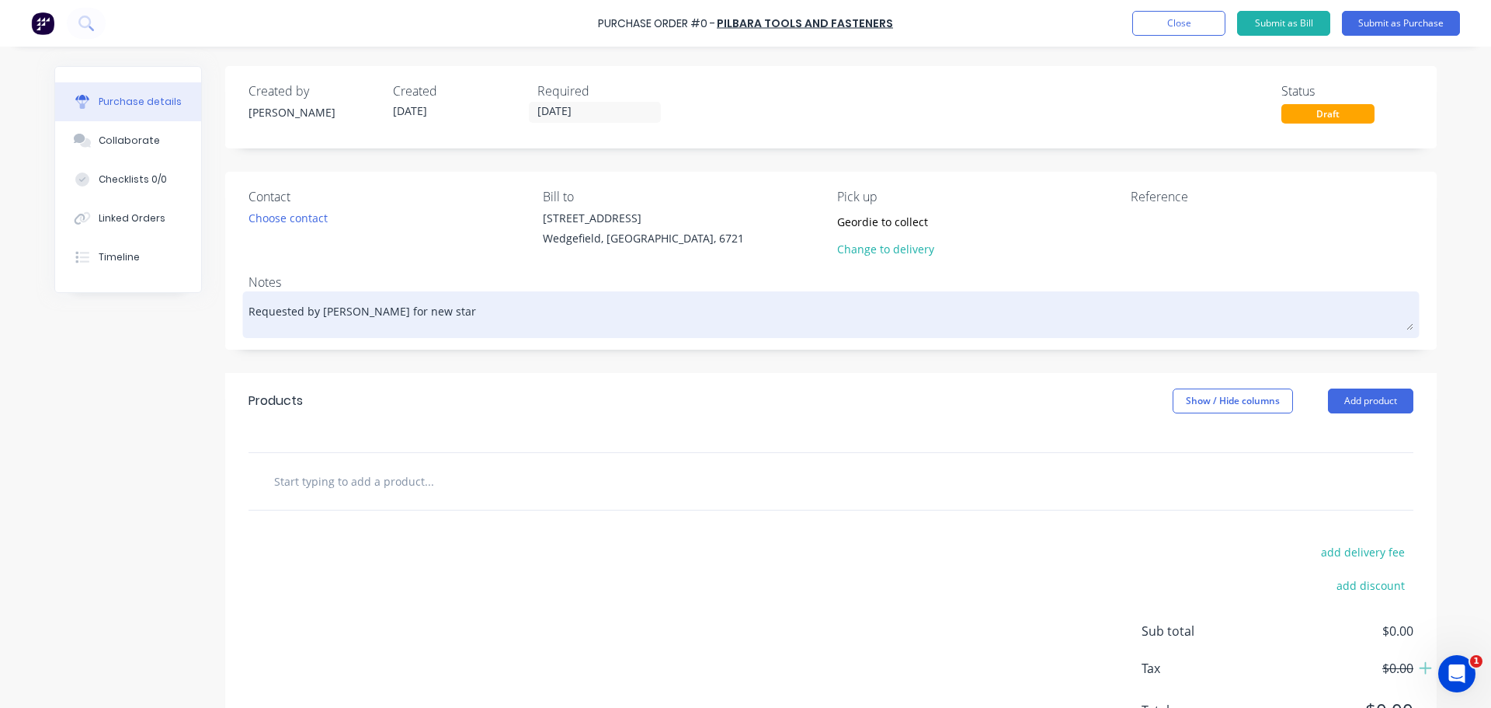
type textarea "x"
type textarea "Requested by [PERSON_NAME] for new start"
type textarea "x"
type textarea "Requested by [PERSON_NAME] for new starte"
type textarea "x"
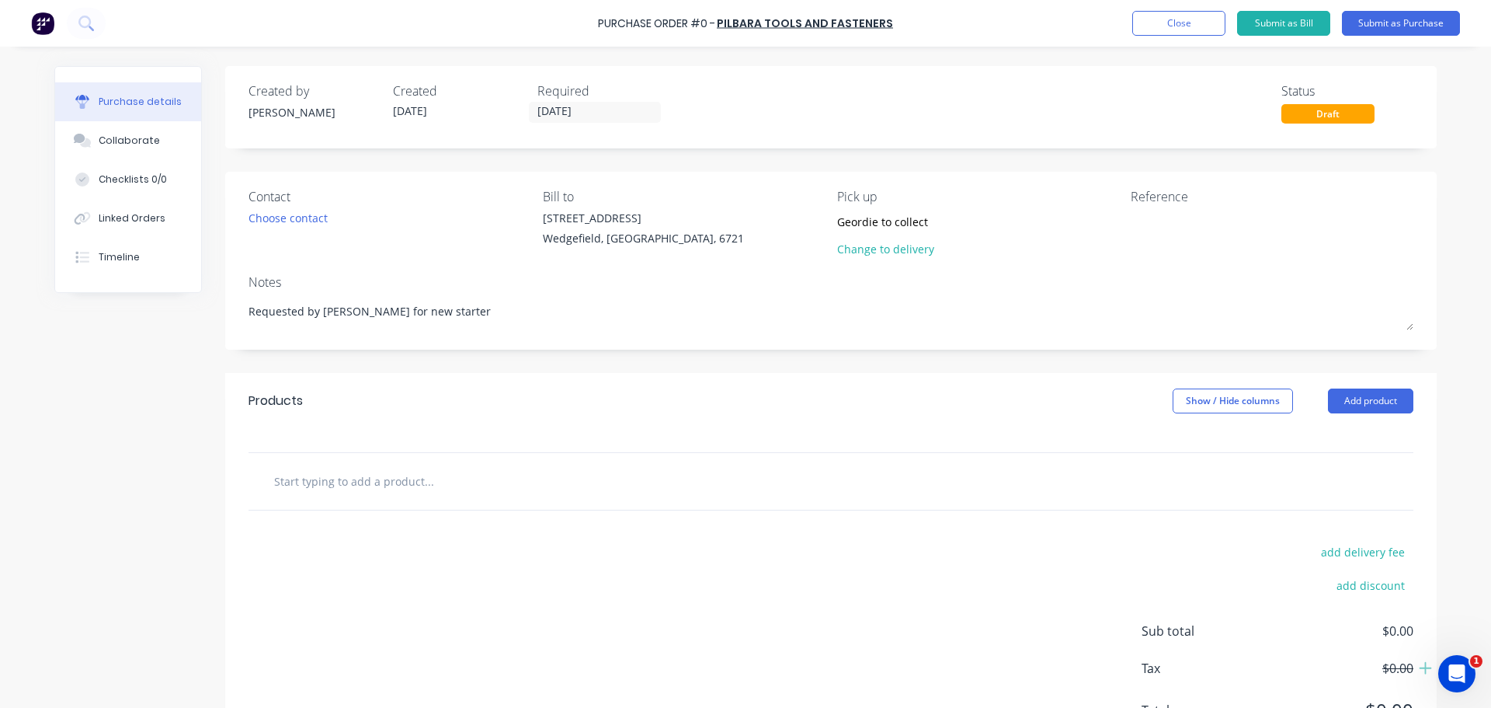
type textarea "Requested by [PERSON_NAME] for new starter"
type textarea "x"
type textarea "Requested by [PERSON_NAME] for new starter"
click at [297, 458] on div at bounding box center [831, 481] width 1165 height 57
click at [298, 463] on div at bounding box center [831, 481] width 1165 height 57
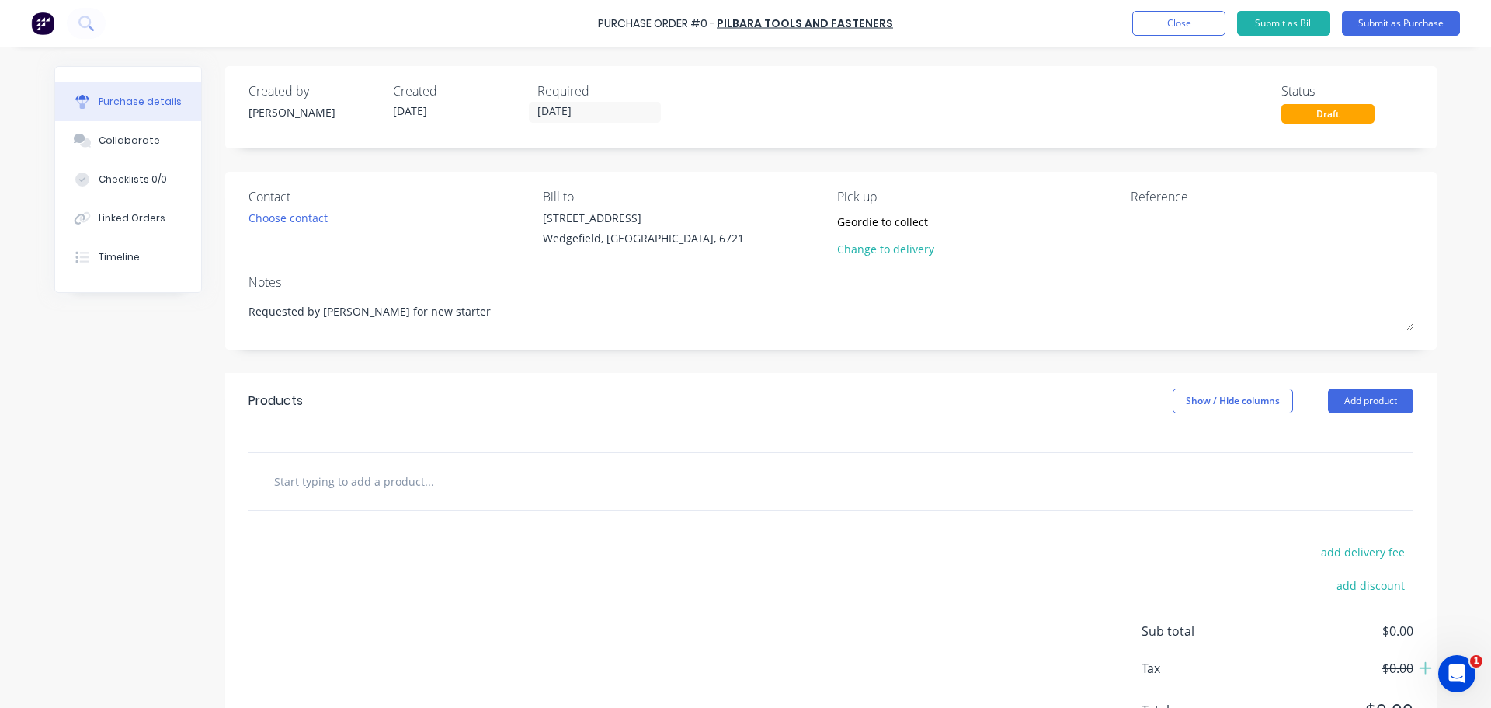
click at [301, 465] on input "text" at bounding box center [428, 480] width 311 height 31
click at [302, 485] on input "text" at bounding box center [428, 480] width 311 height 31
type textarea "x"
type input "M"
type textarea "x"
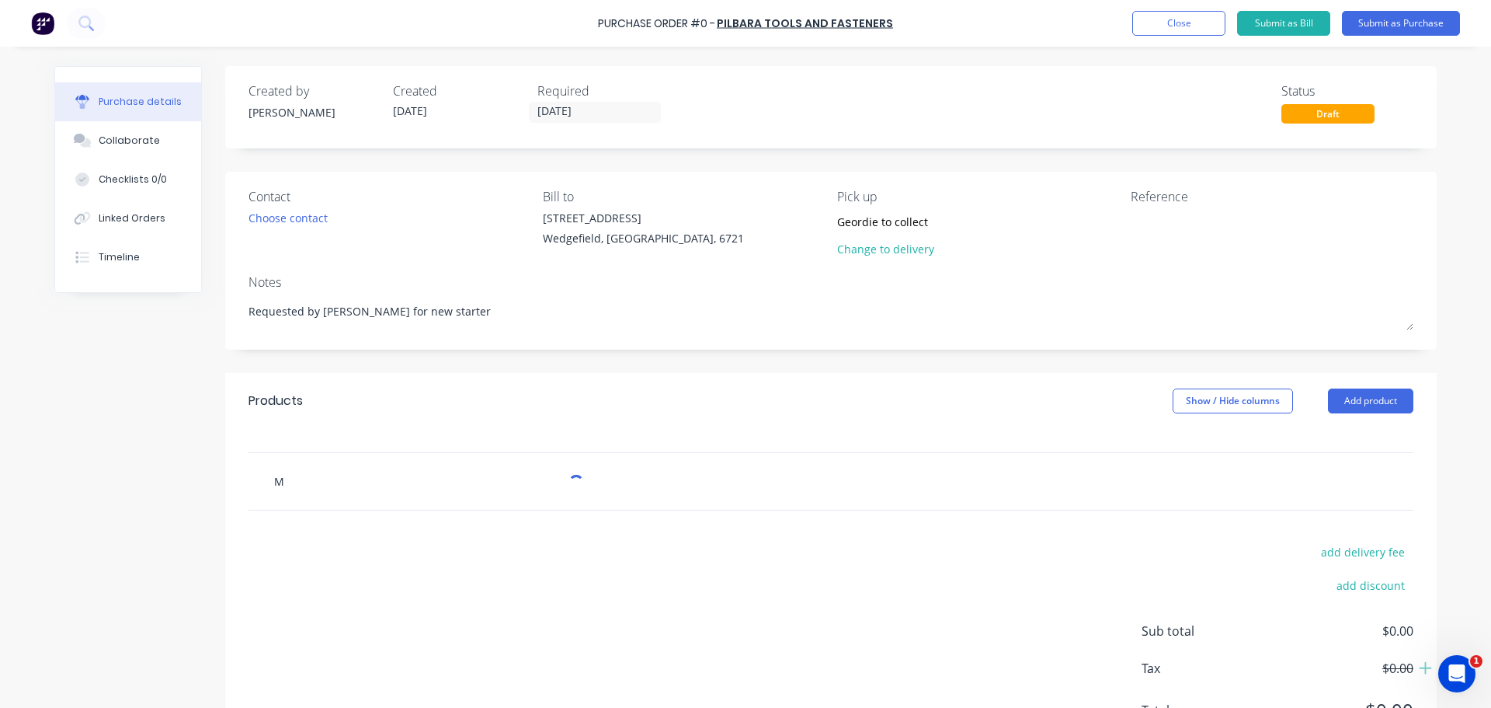
type input "Mo"
type textarea "x"
type input "M"
type textarea "x"
type input "Mi"
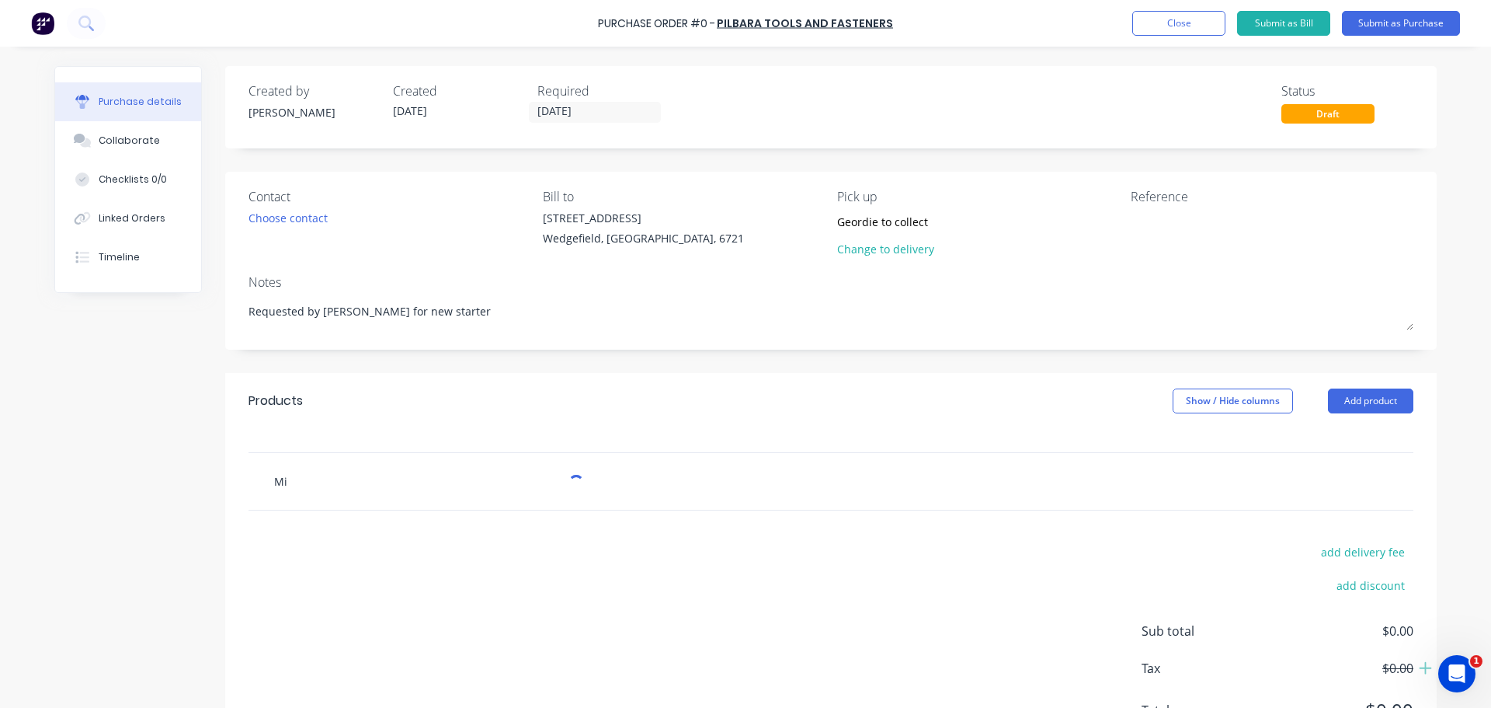
type textarea "x"
type input "Mil"
type textarea "x"
type input "Milw"
type textarea "x"
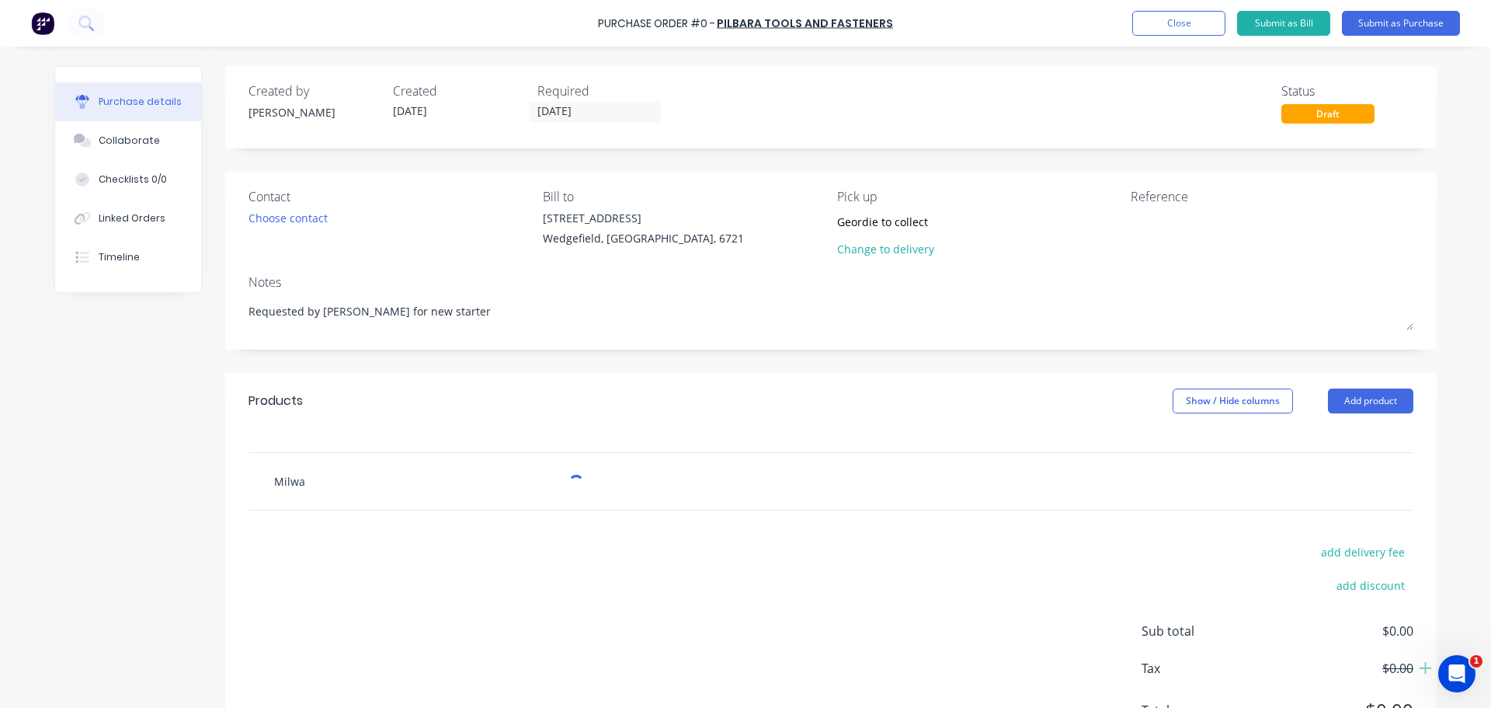
type input "[GEOGRAPHIC_DATA]"
type textarea "x"
type input "Milwauk"
type textarea "x"
type input "Milwauke"
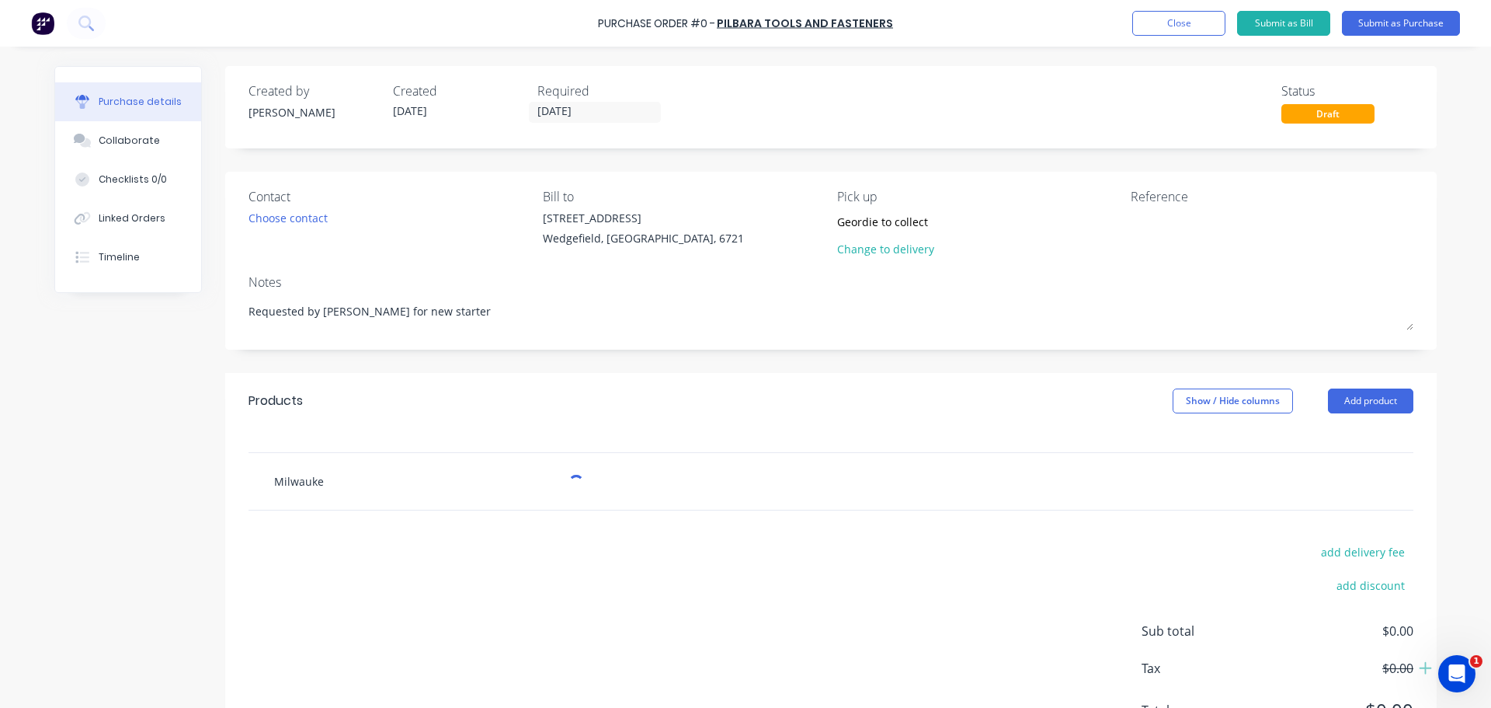
type textarea "x"
type input "[GEOGRAPHIC_DATA]"
type textarea "x"
type input "Milwaukee P"
type textarea "x"
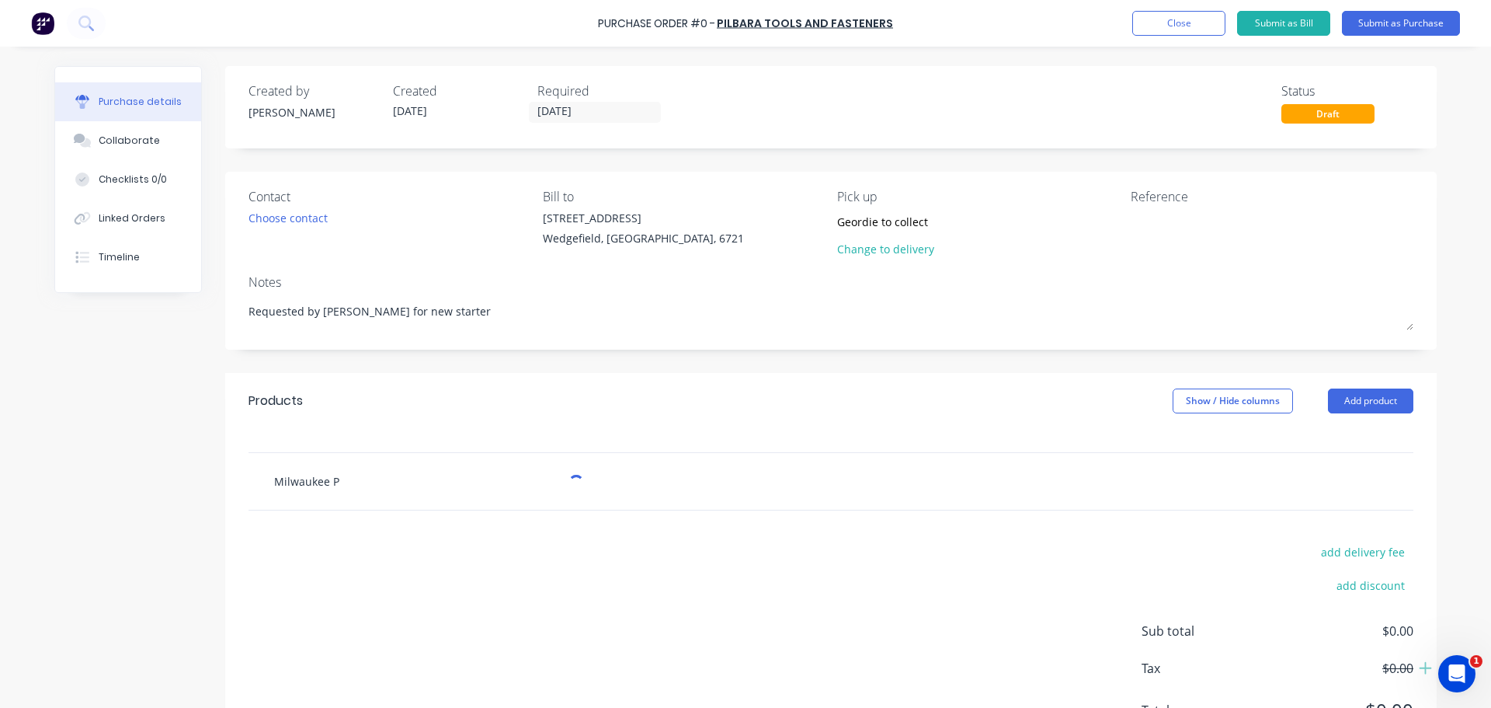
type input "[GEOGRAPHIC_DATA]"
type textarea "x"
type input "Milwaukee M"
type textarea "x"
type input "Milwaukee M1"
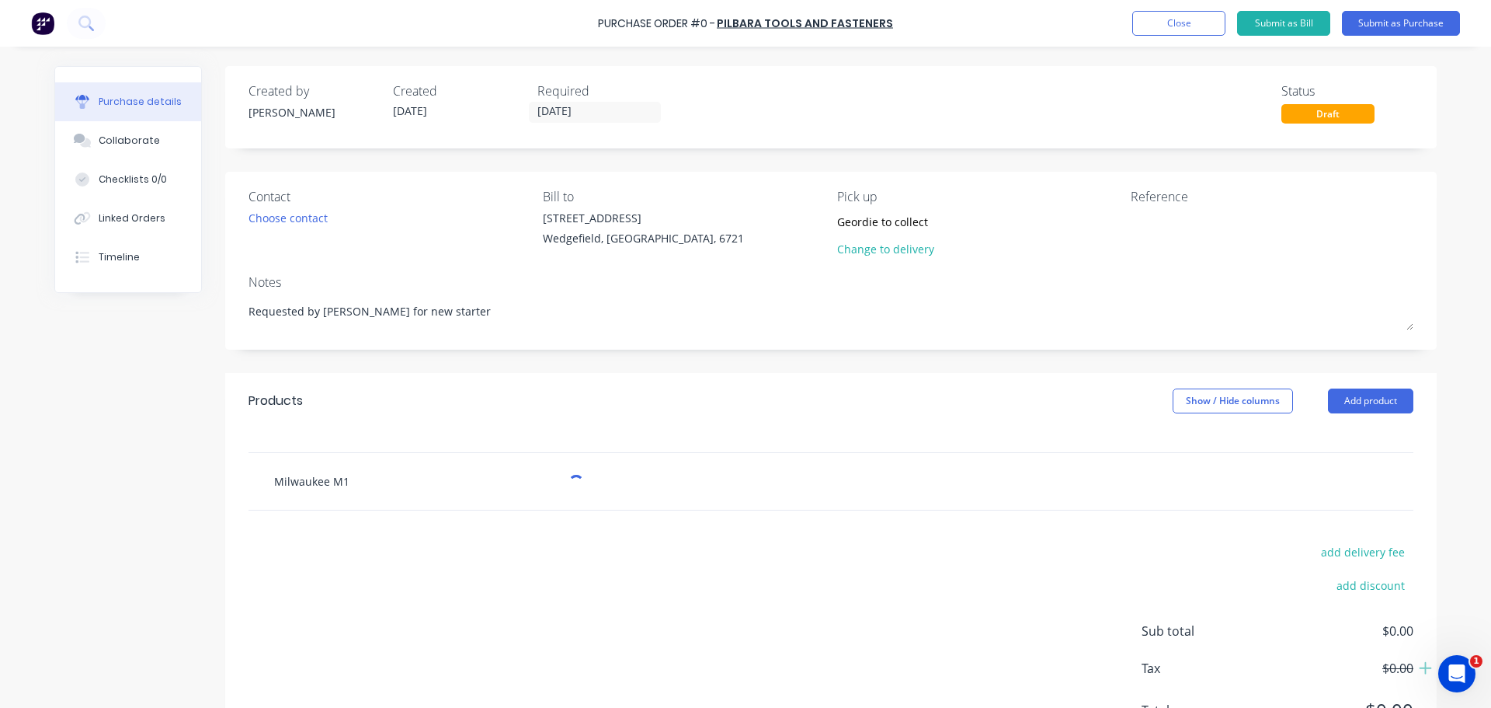
type textarea "x"
type input "Milwaukee M18"
type textarea "x"
type input "Milwaukee M18"
type textarea "x"
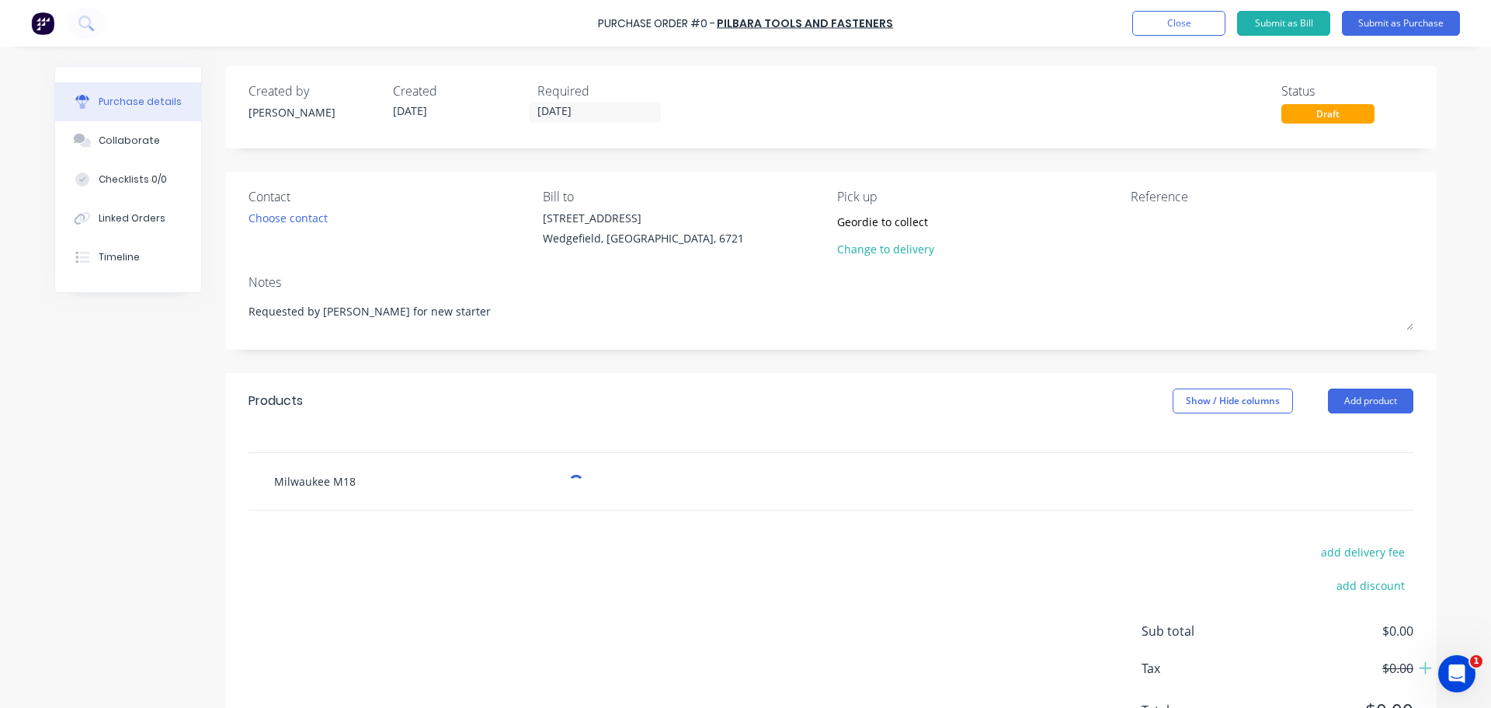
type input "Milwaukee M18 5"
type textarea "x"
type input "Milwaukee M18 5in"
type textarea "x"
type input "Milwaukee M18 5inch"
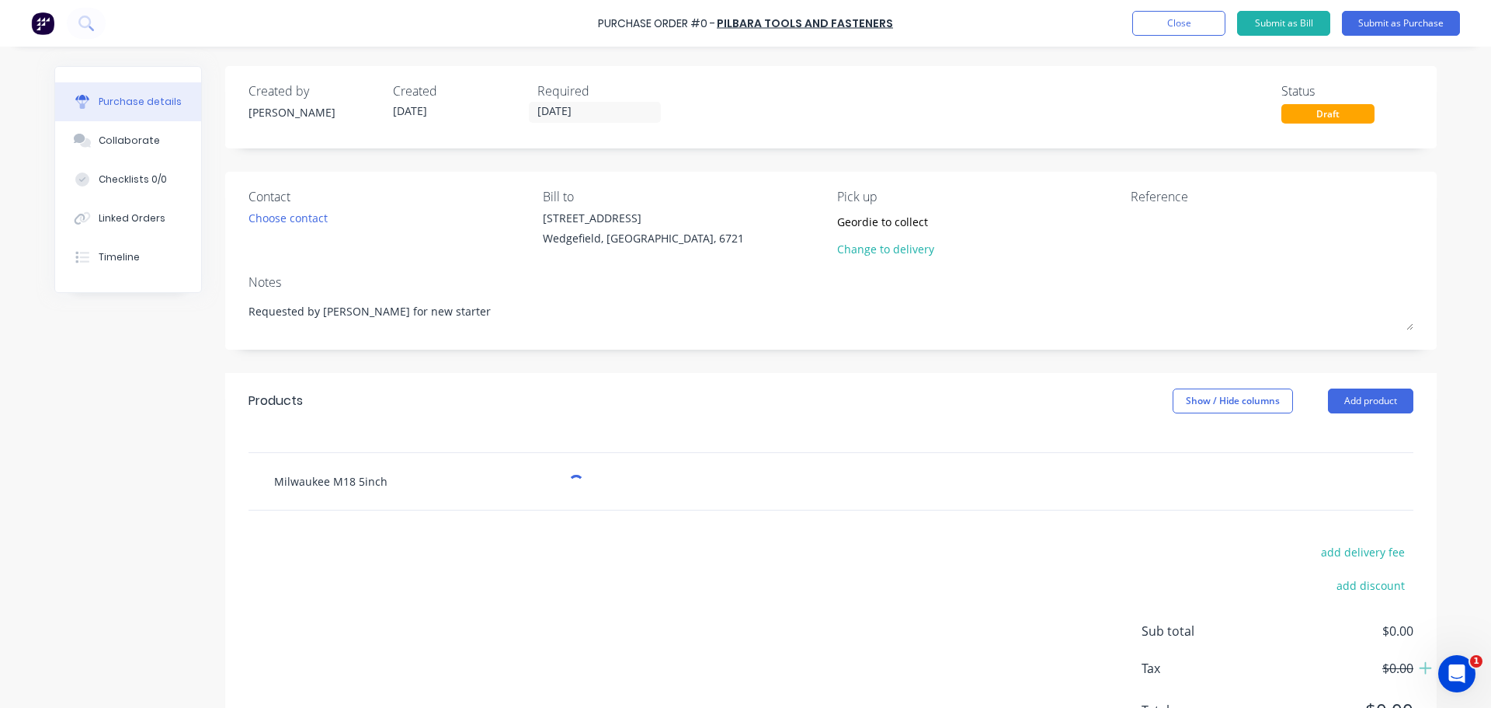
type textarea "x"
type input "Milwaukee M18 5inch"
type textarea "x"
type input "Milwaukee M18 5inch G"
type textarea "x"
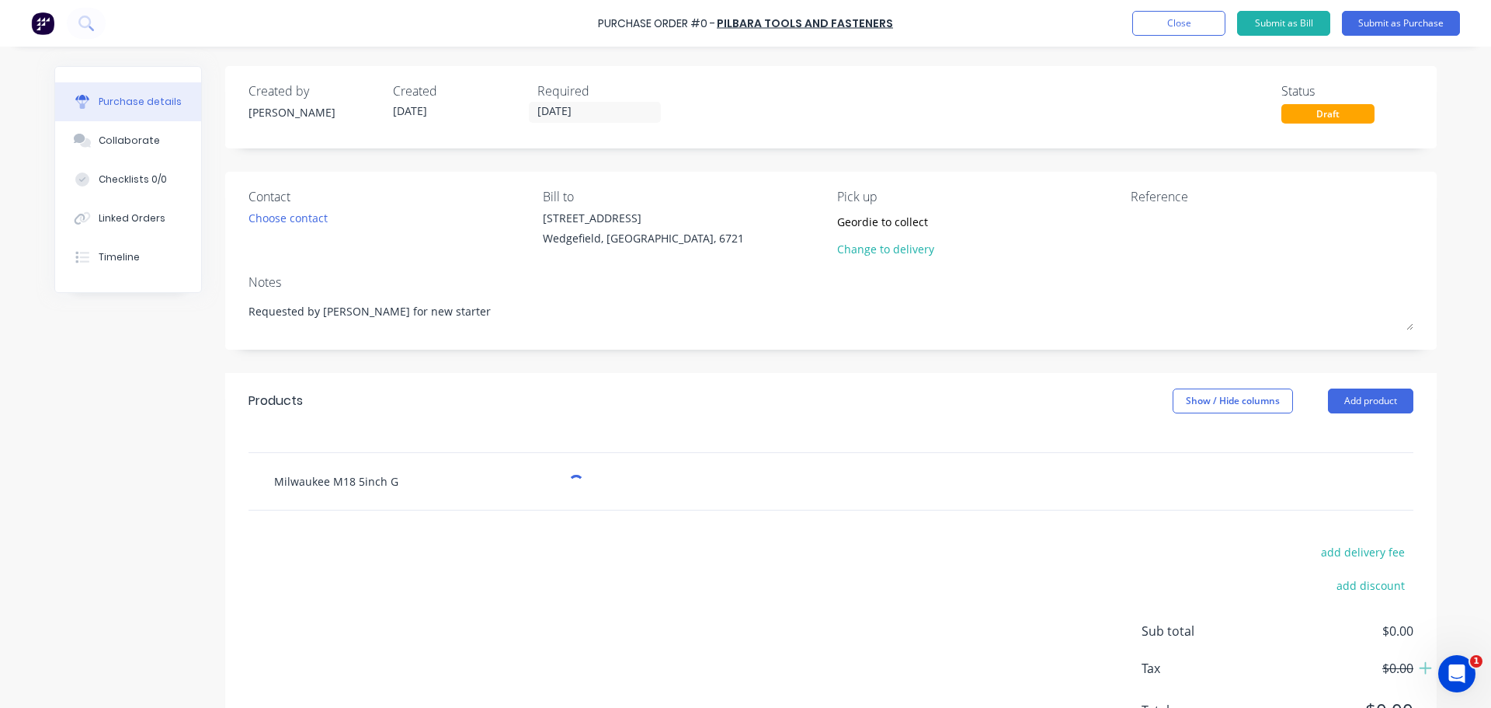
type input "Milwaukee M18 5inch Gr"
type textarea "x"
type input "Milwaukee M18 5inch Grn"
type textarea "x"
type input "Milwaukee M18 5inch Grnd"
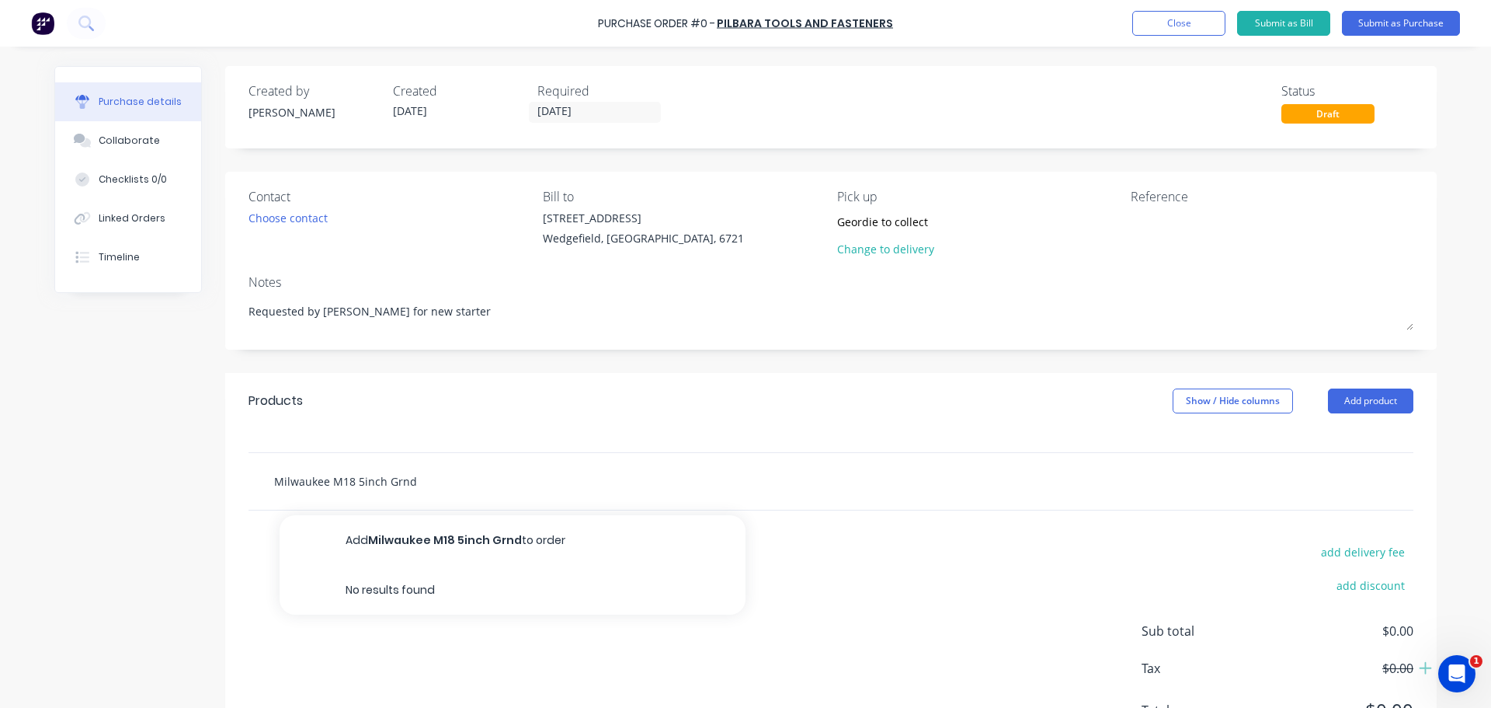
type textarea "x"
type input "Milwaukee M18 5inch Grn"
type textarea "x"
type input "Milwaukee M18 5inch Gr"
type textarea "x"
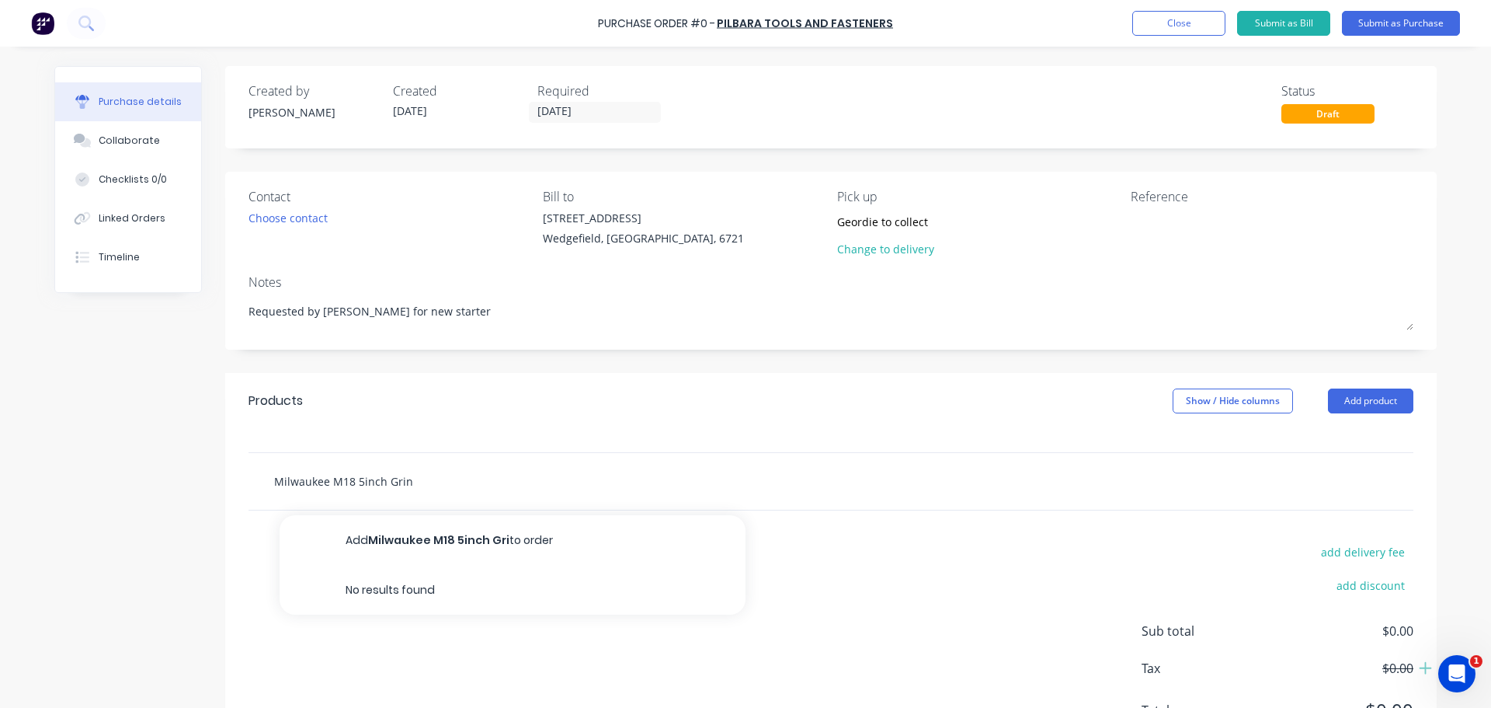
type input "Milwaukee M18 5inch Grind"
type textarea "x"
type input "Milwaukee M18 5inch [PERSON_NAME]"
type textarea "x"
type input "Milwaukee M18 5inch Grinder"
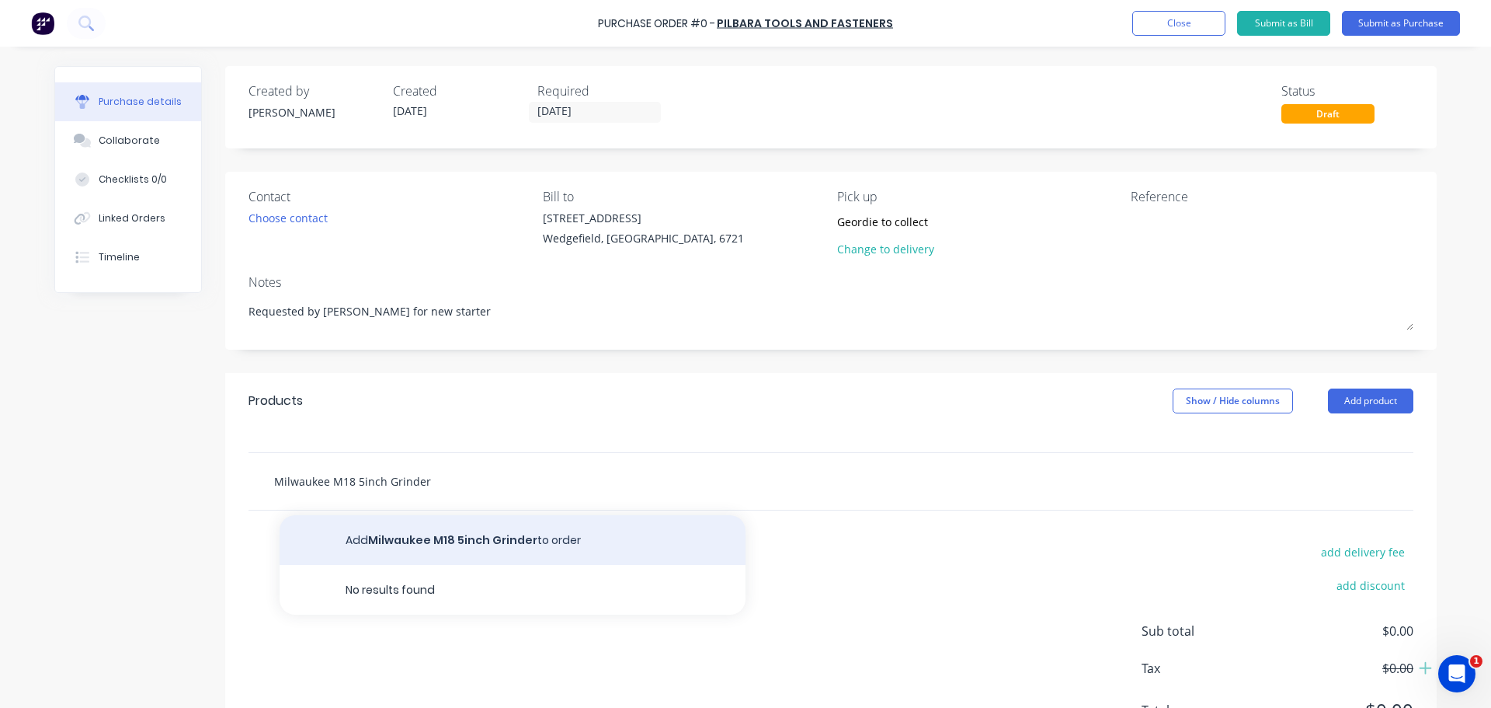
type textarea "x"
type input "Milwaukee M18 5inch Grinder"
click at [457, 544] on button "Add Milwaukee M18 5inch Grinder to order" at bounding box center [513, 540] width 466 height 50
type textarea "x"
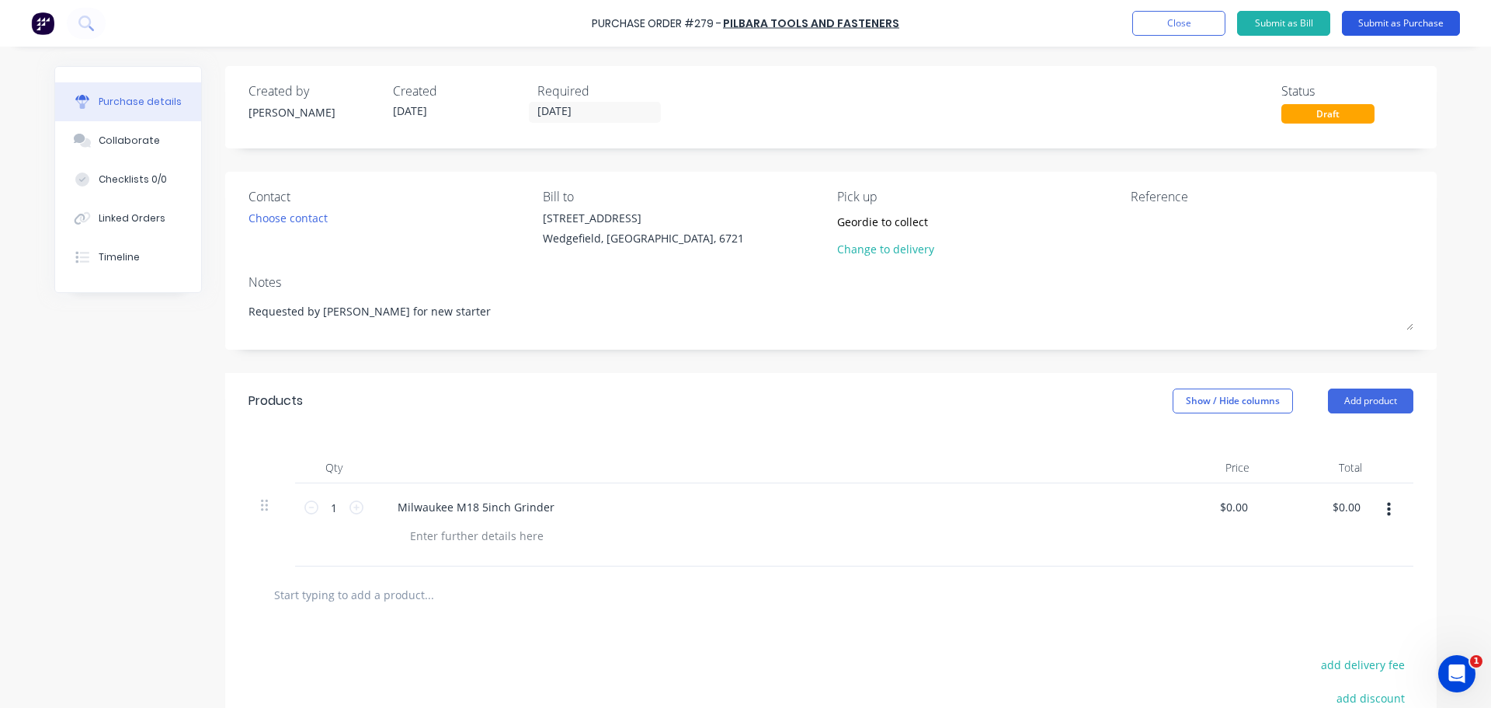
click at [1378, 26] on button "Submit as Purchase" at bounding box center [1401, 23] width 118 height 25
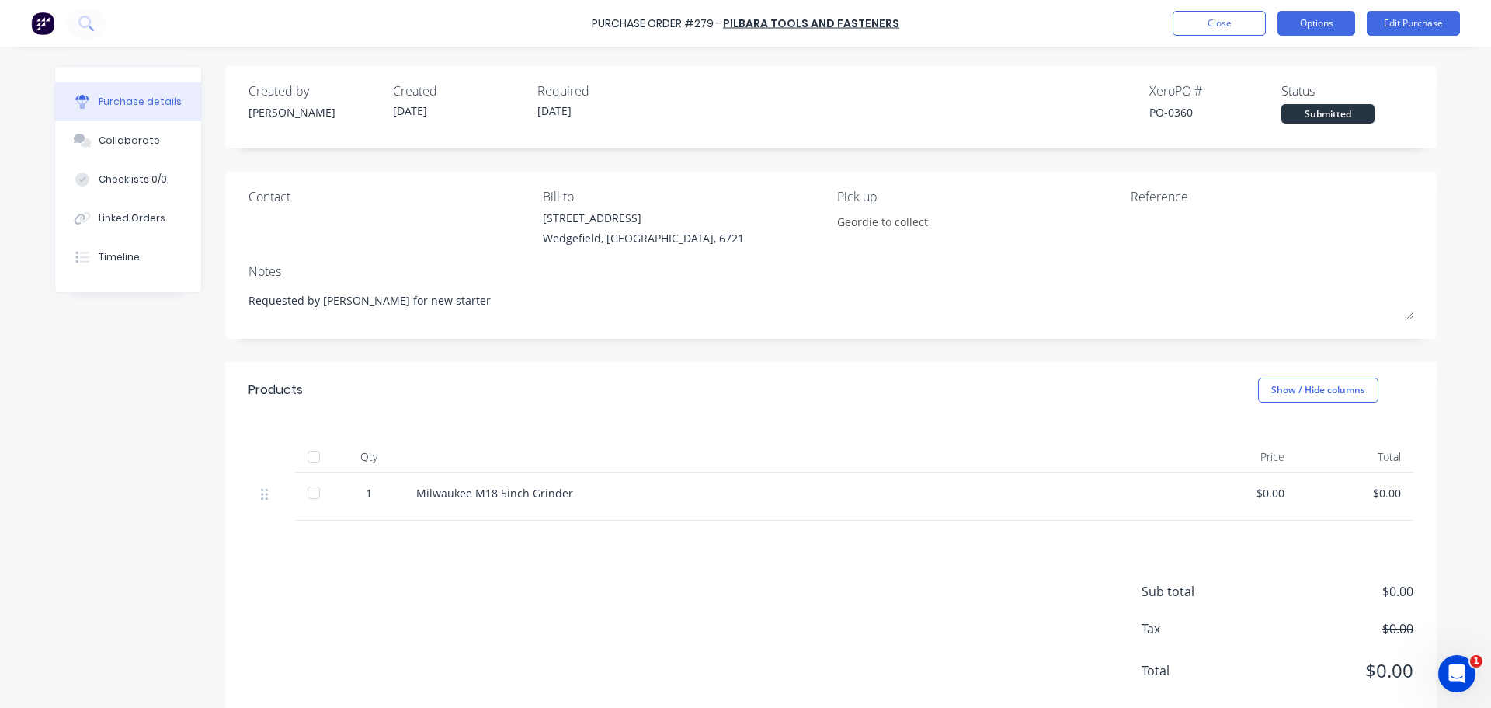
click at [1315, 21] on button "Options" at bounding box center [1317, 23] width 78 height 25
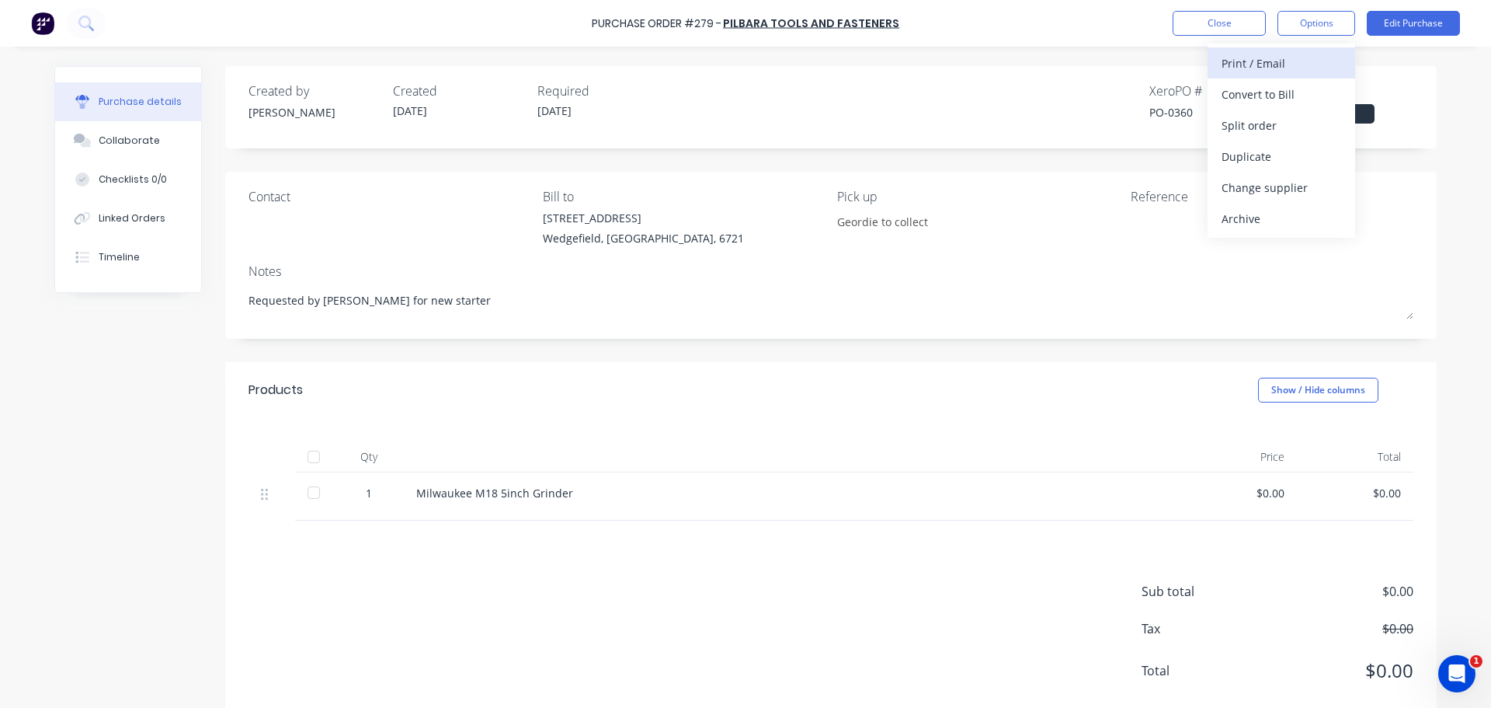
click at [1294, 68] on div "Print / Email" at bounding box center [1282, 63] width 120 height 23
click at [1299, 111] on button "Without pricing" at bounding box center [1282, 125] width 148 height 31
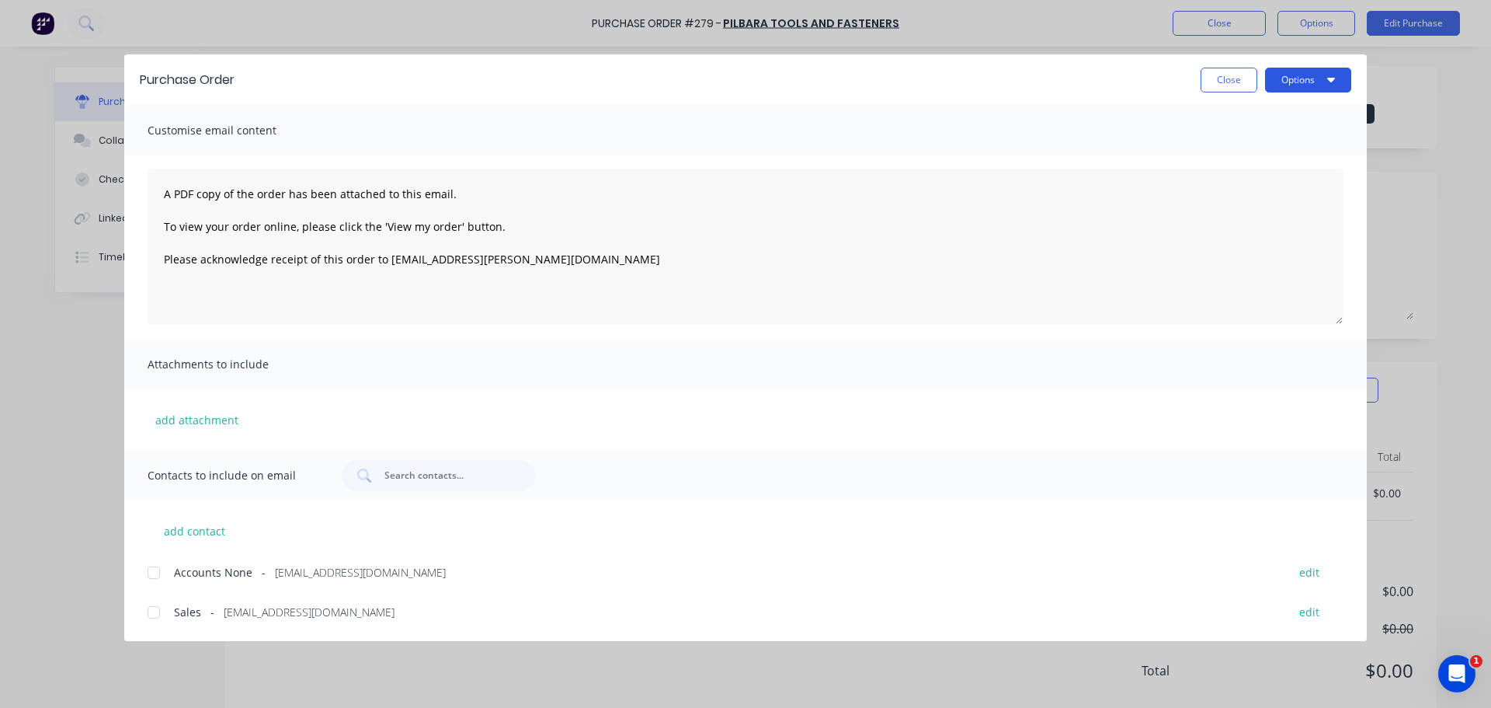
click at [1287, 85] on button "Options" at bounding box center [1308, 80] width 86 height 25
click at [1277, 137] on button "Print" at bounding box center [1278, 150] width 148 height 31
click at [1233, 81] on button "Close" at bounding box center [1229, 80] width 57 height 25
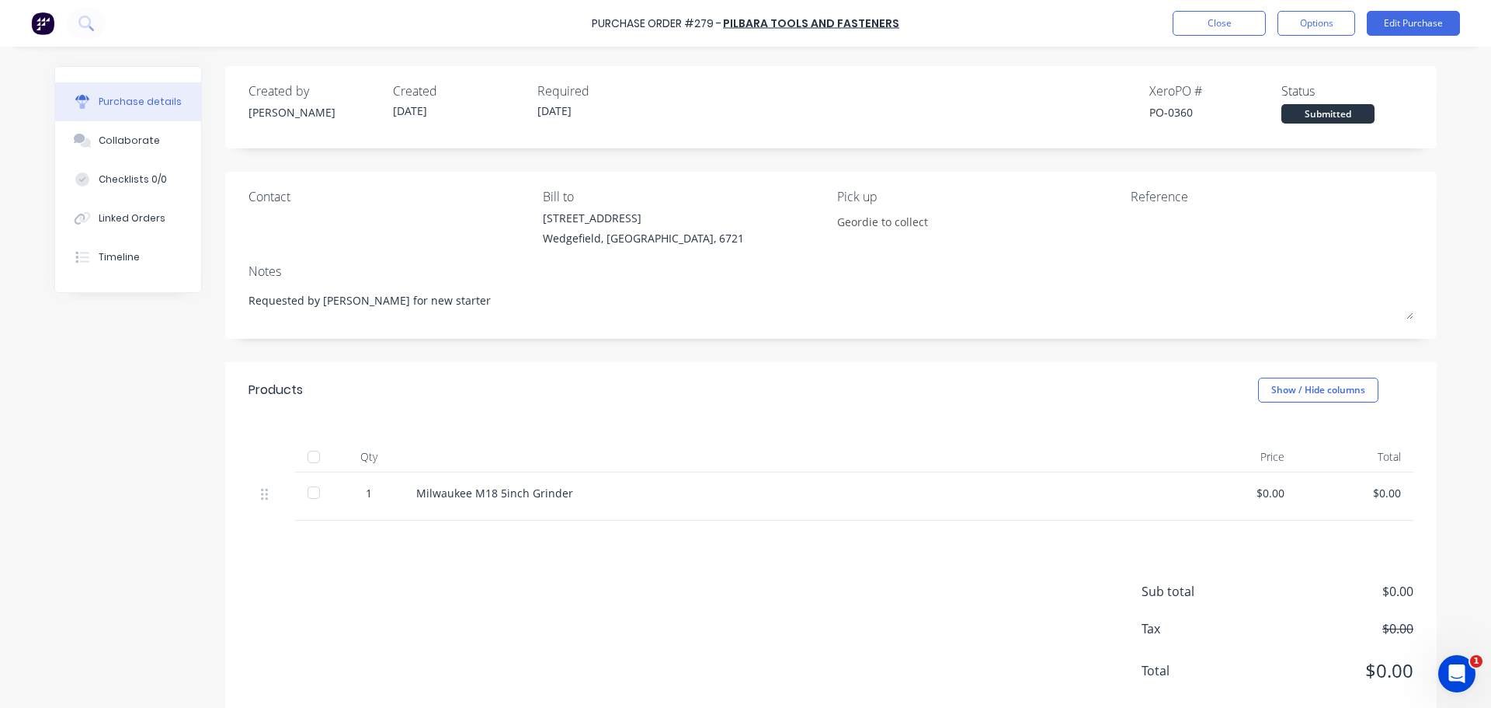
type textarea "x"
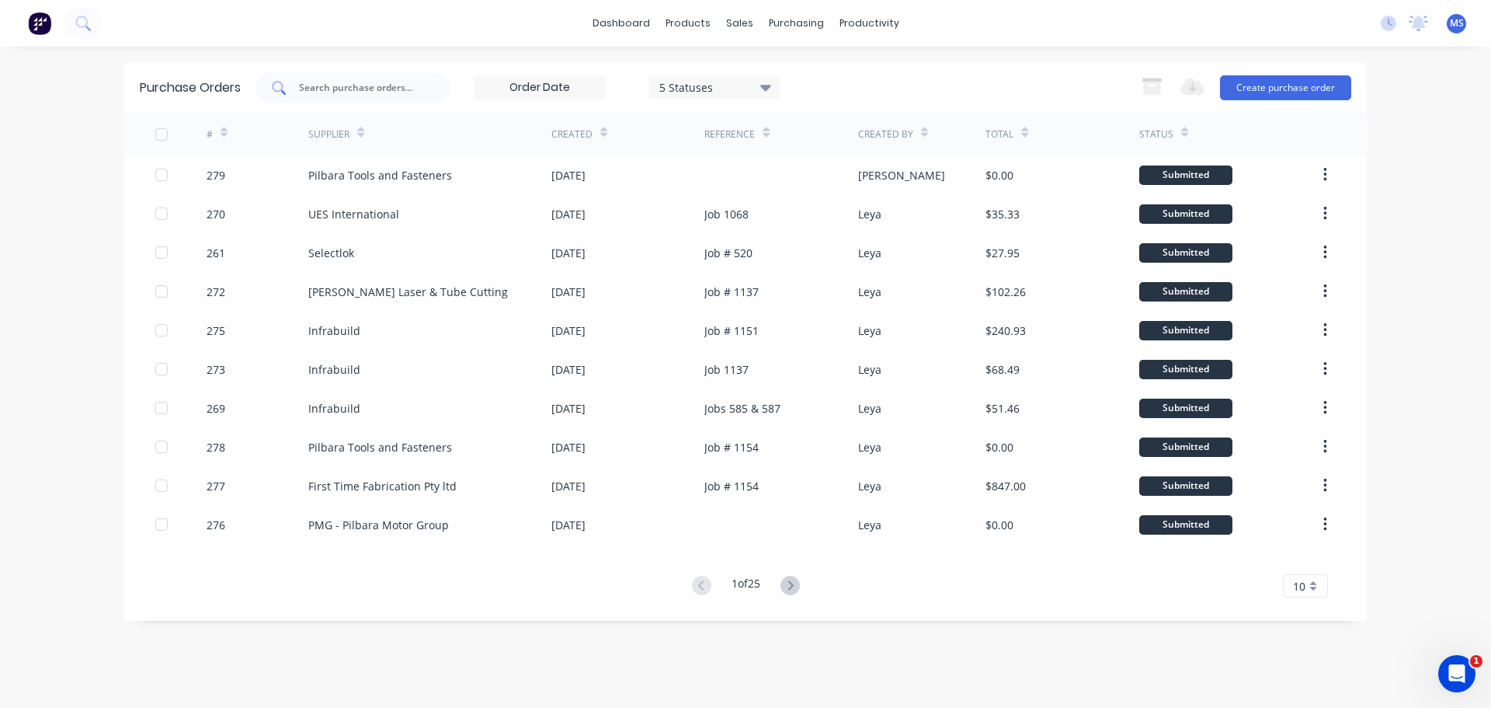
click at [358, 91] on input "text" at bounding box center [361, 88] width 129 height 16
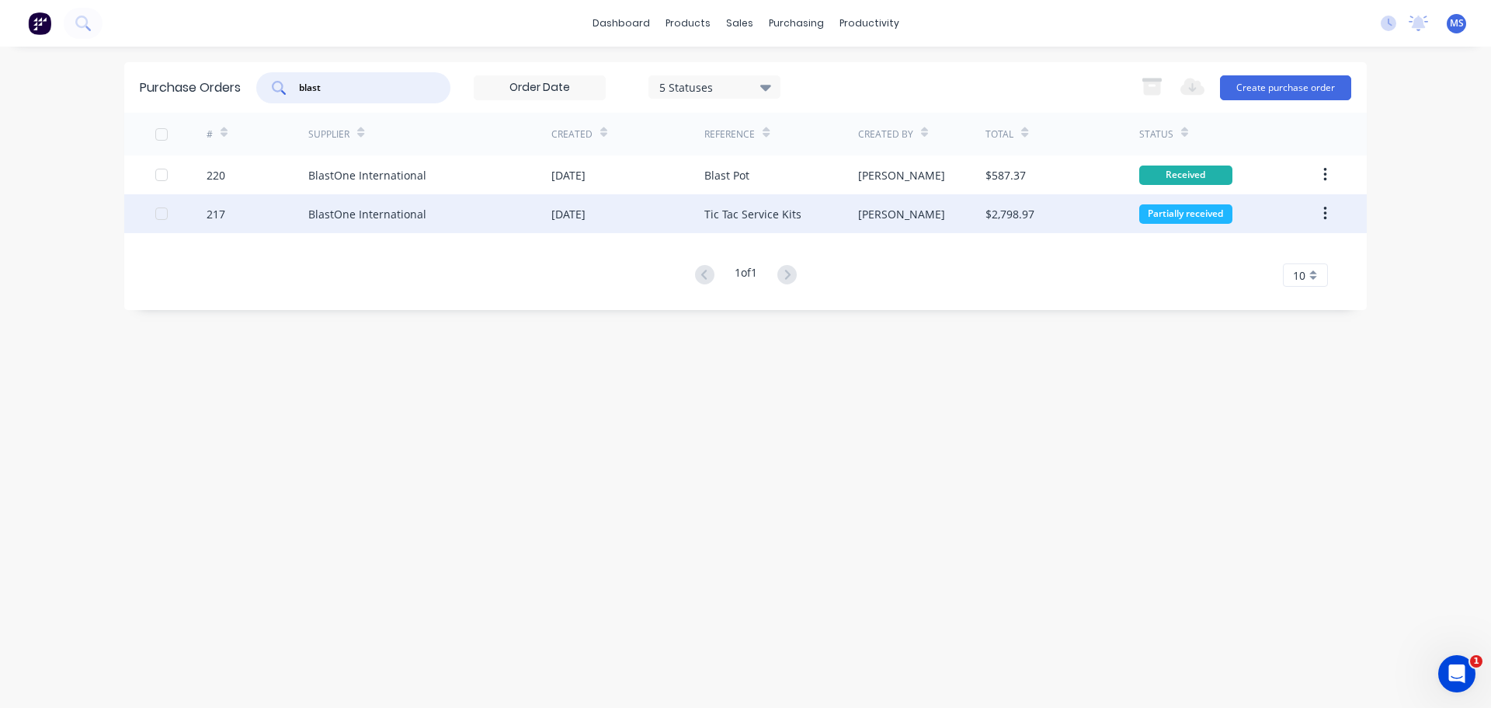
type input "blast"
click at [437, 212] on div "BlastOne International" at bounding box center [429, 213] width 243 height 39
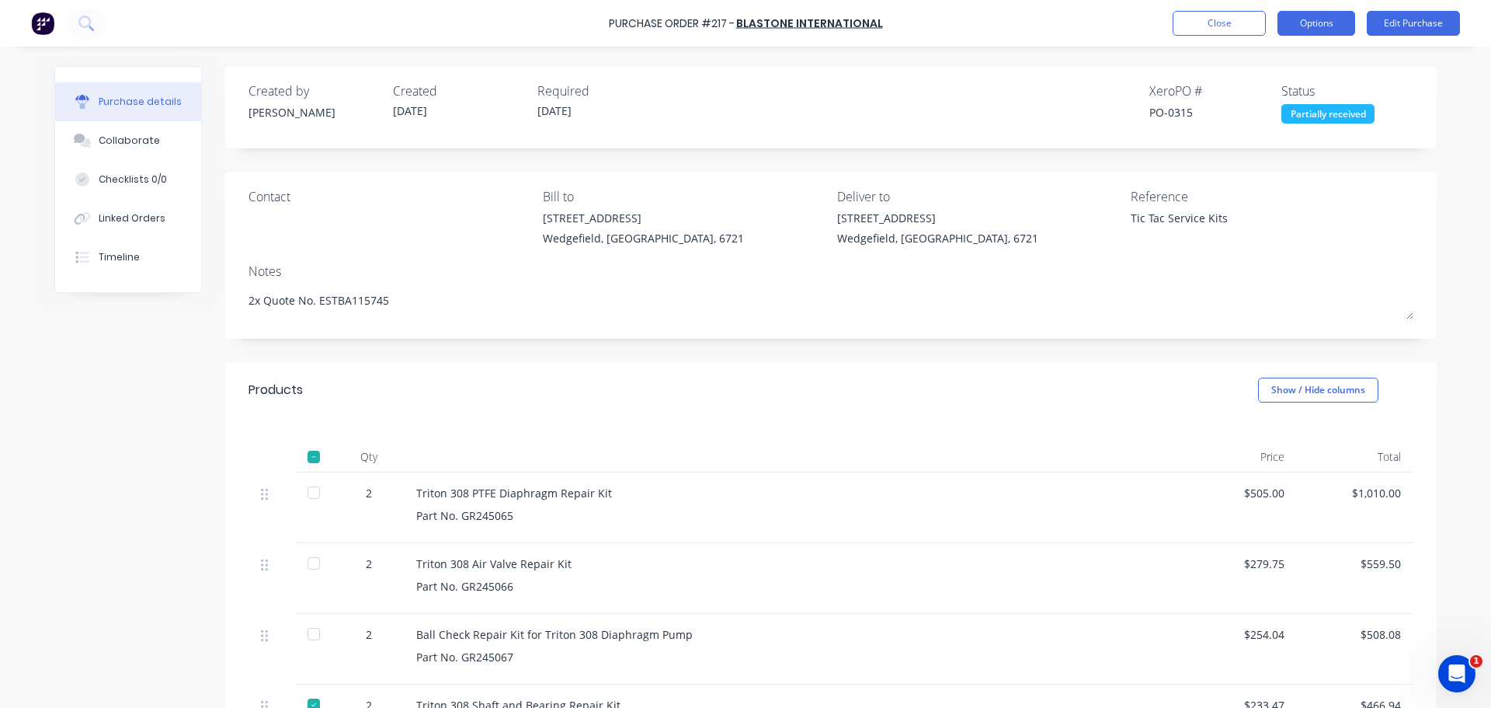
click at [1337, 20] on button "Options" at bounding box center [1317, 23] width 78 height 25
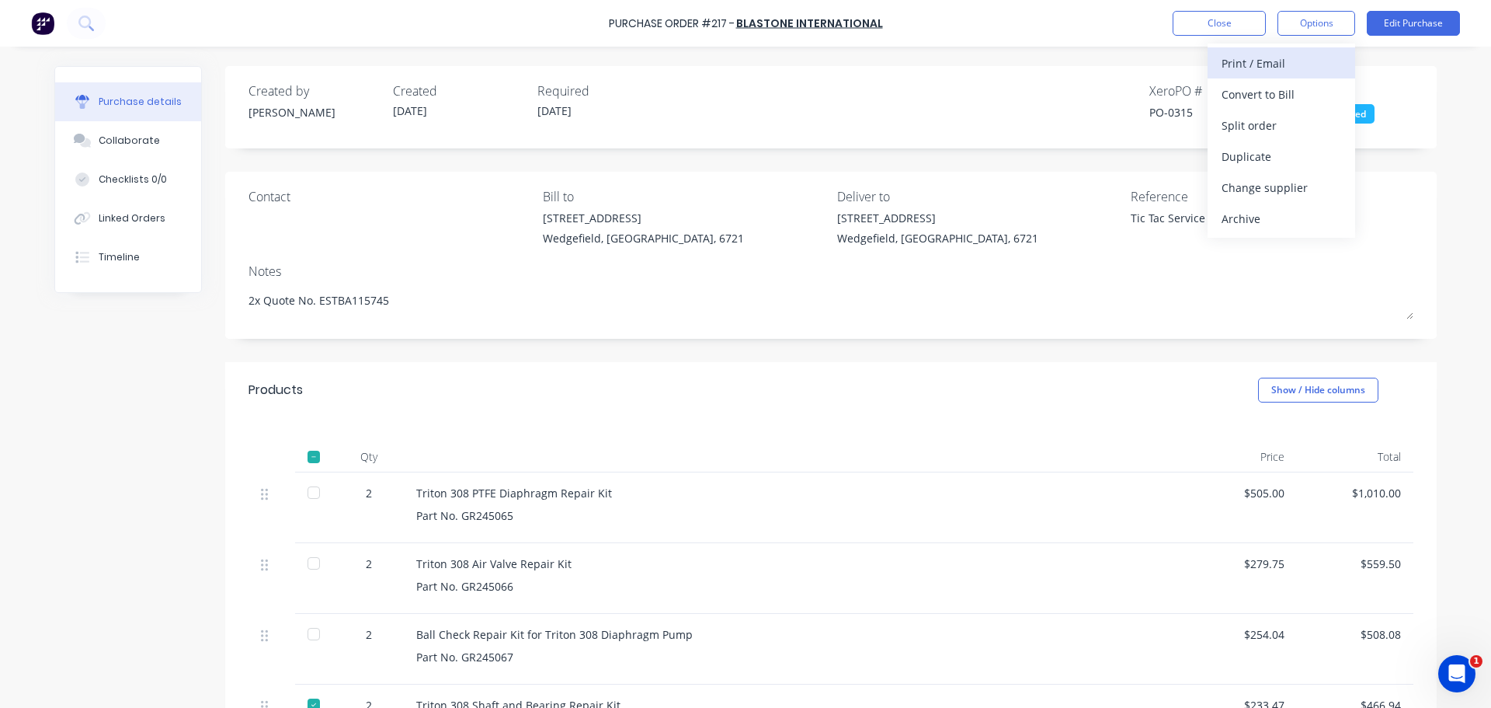
click at [1293, 67] on div "Print / Email" at bounding box center [1282, 63] width 120 height 23
click at [1253, 111] on button "Without pricing" at bounding box center [1282, 125] width 148 height 31
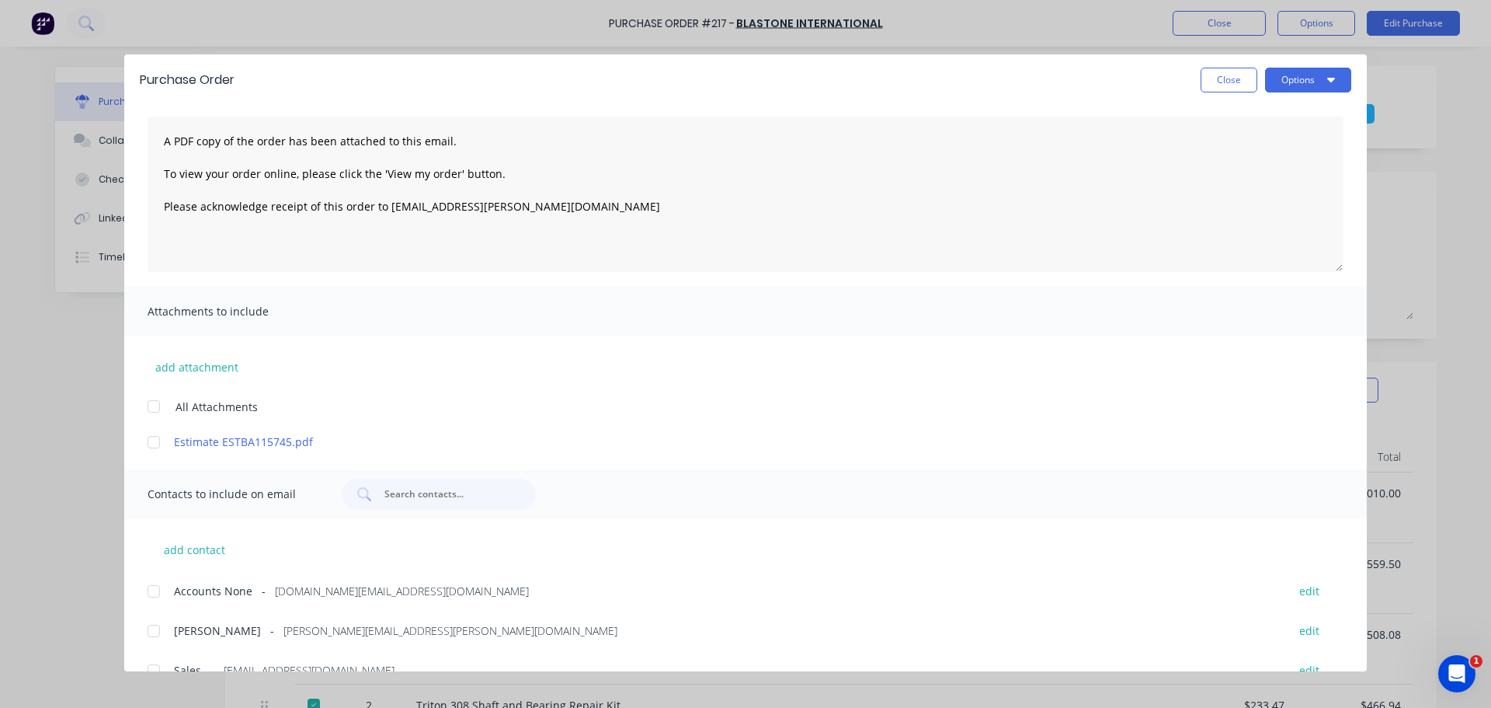
scroll to position [81, 0]
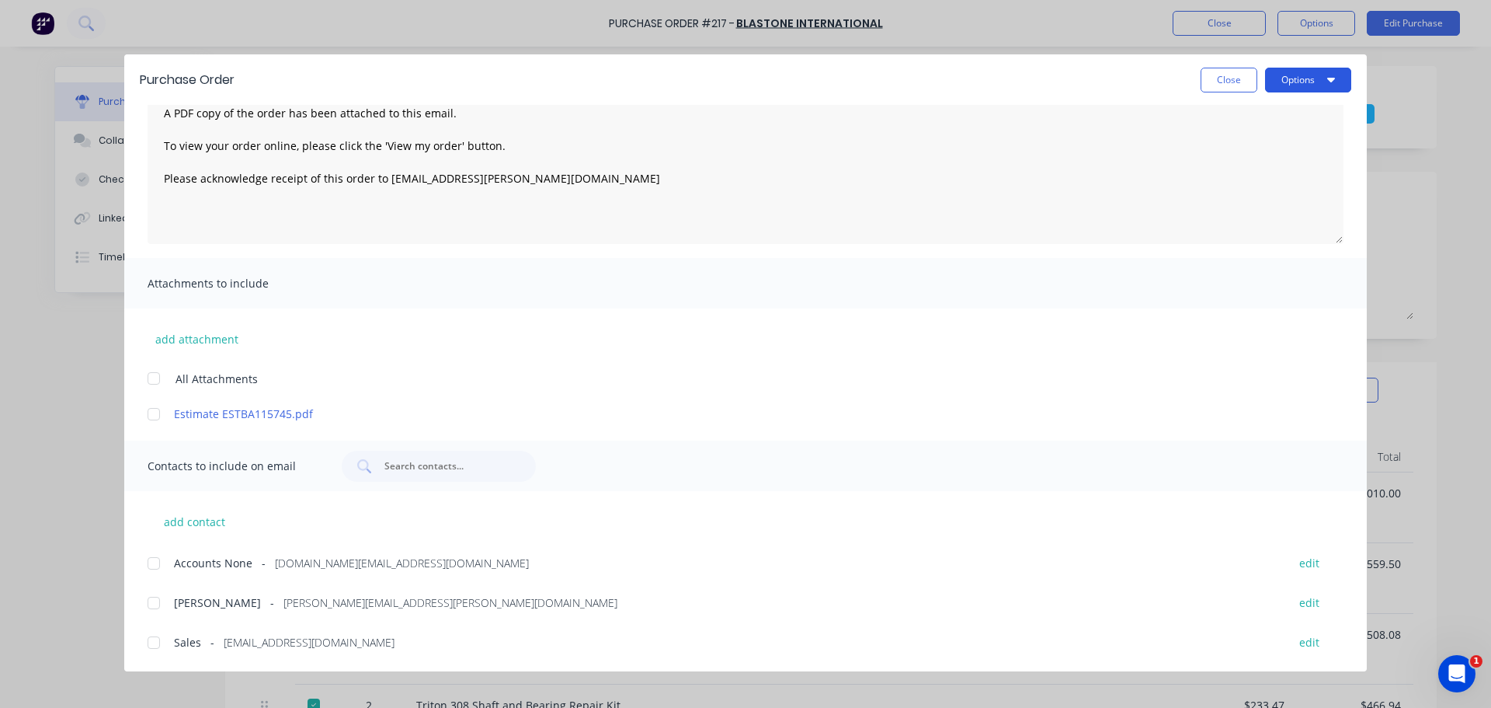
click at [1285, 72] on button "Options" at bounding box center [1308, 80] width 86 height 25
click at [1300, 148] on div "Print" at bounding box center [1278, 150] width 120 height 23
click at [1225, 88] on button "Close" at bounding box center [1229, 80] width 57 height 25
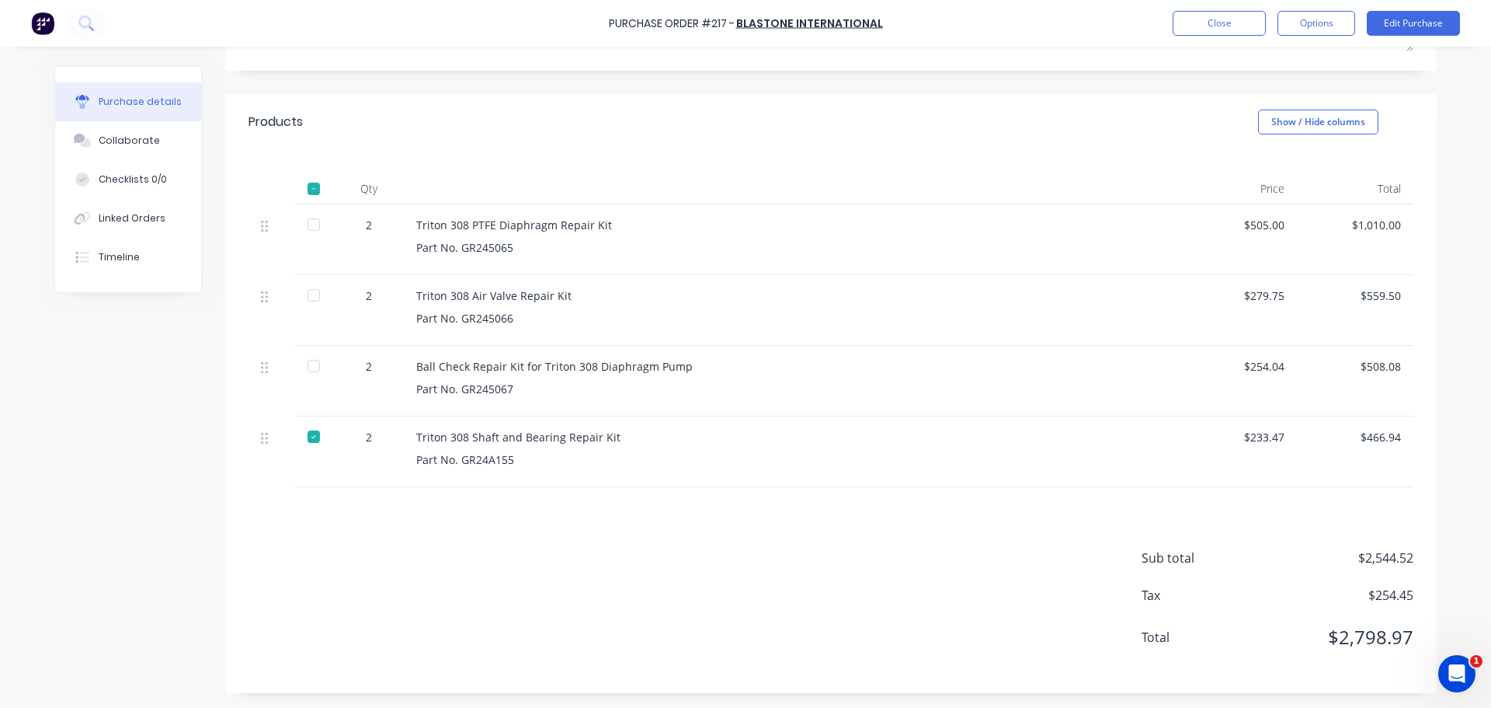
scroll to position [269, 0]
click at [315, 359] on div at bounding box center [313, 364] width 31 height 31
click at [314, 302] on div at bounding box center [313, 294] width 31 height 31
click at [308, 239] on div at bounding box center [314, 238] width 39 height 71
click at [313, 230] on div at bounding box center [313, 223] width 31 height 31
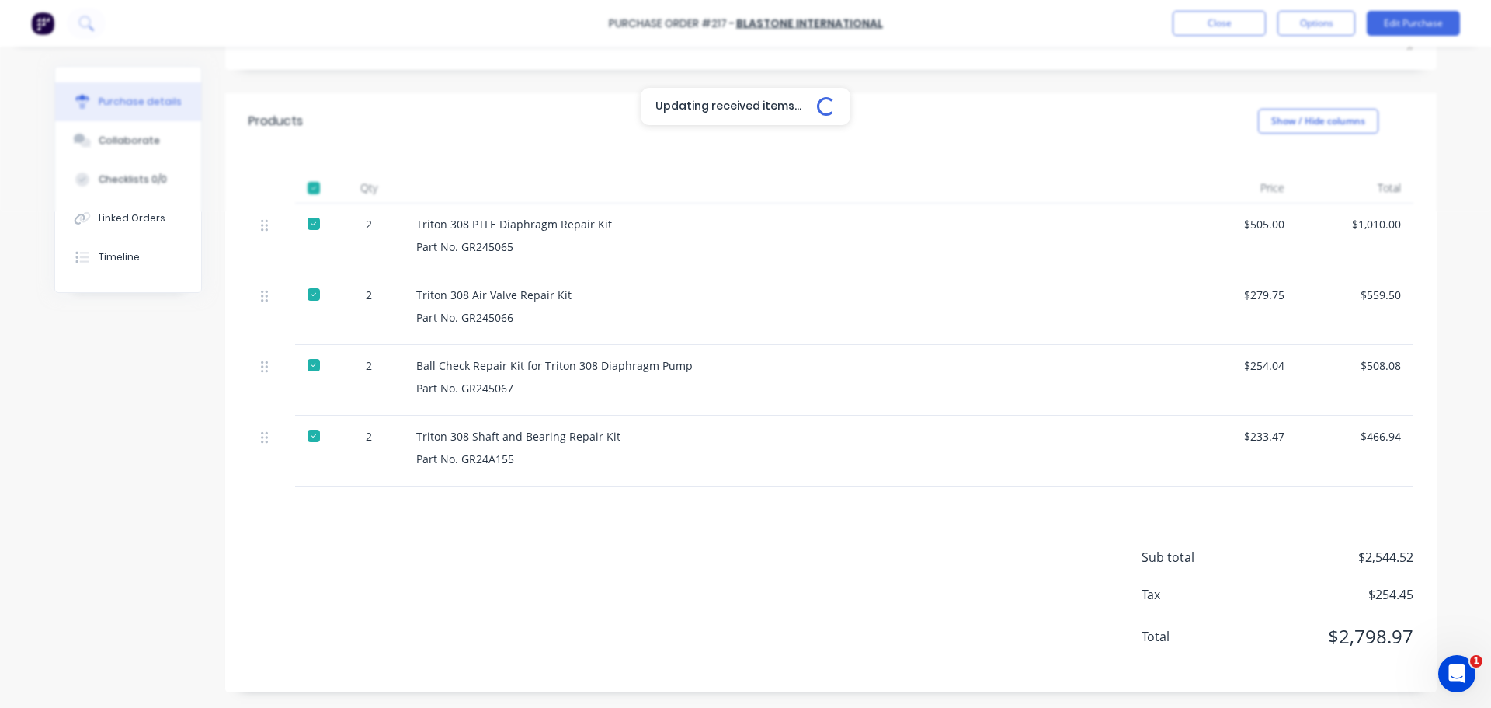
type textarea "x"
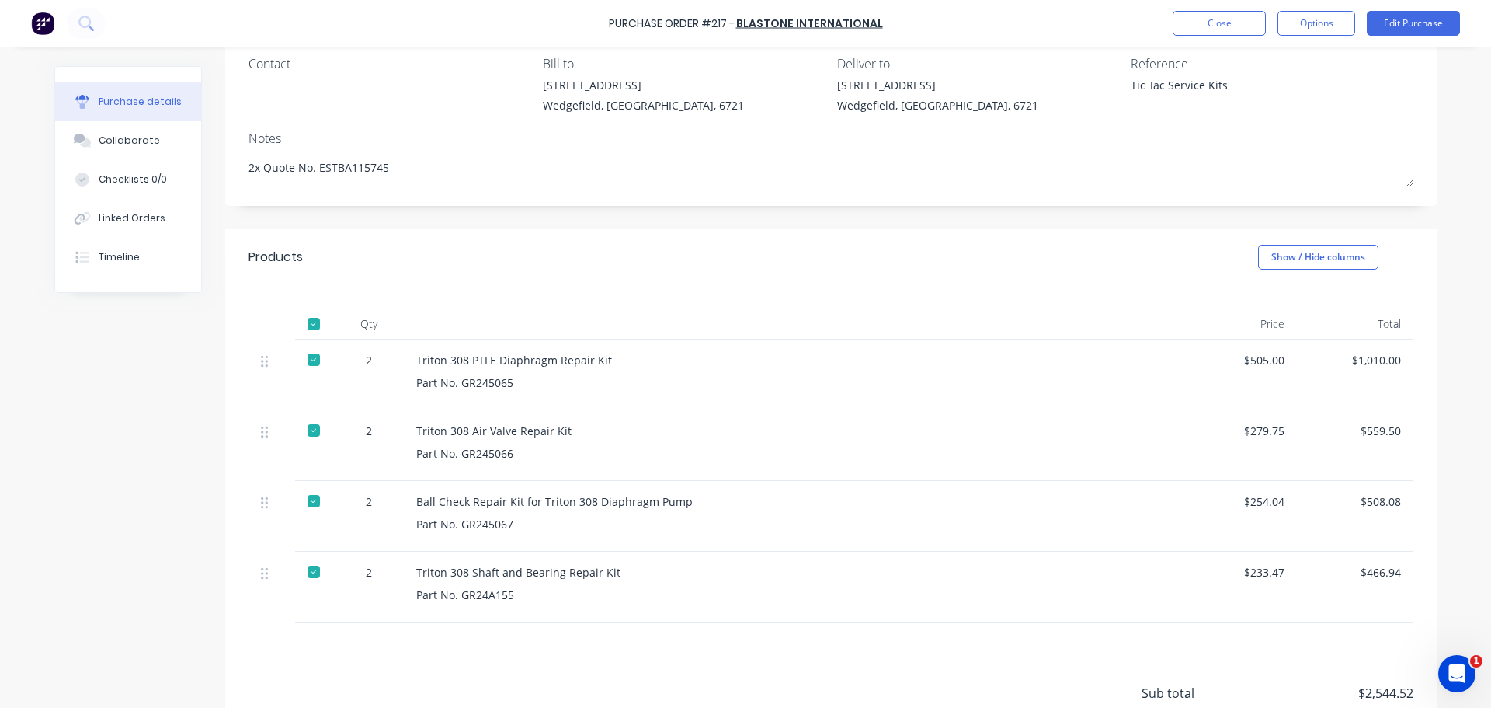
scroll to position [0, 0]
